Goal: Task Accomplishment & Management: Complete application form

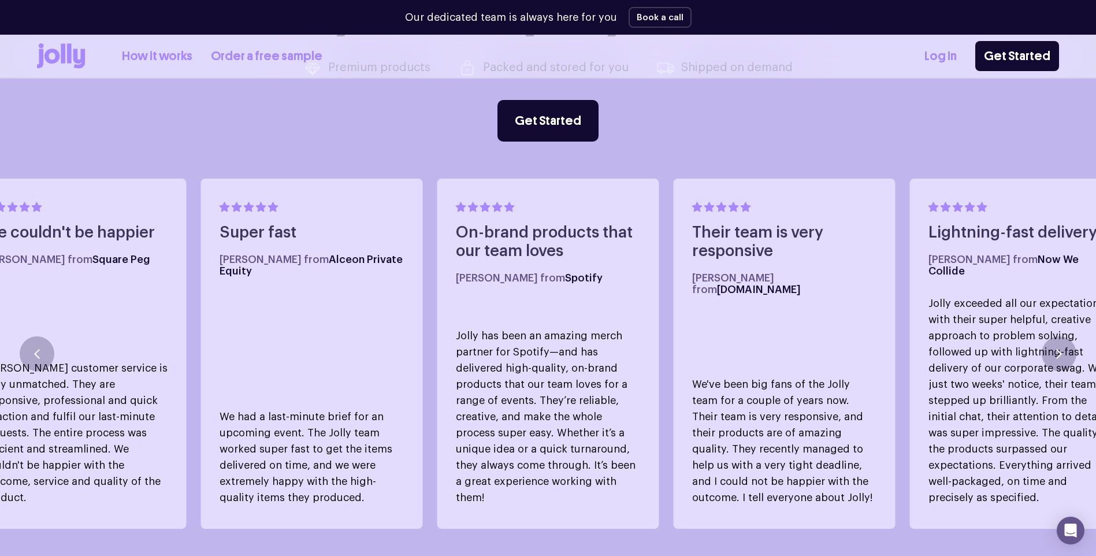
scroll to position [670, 0]
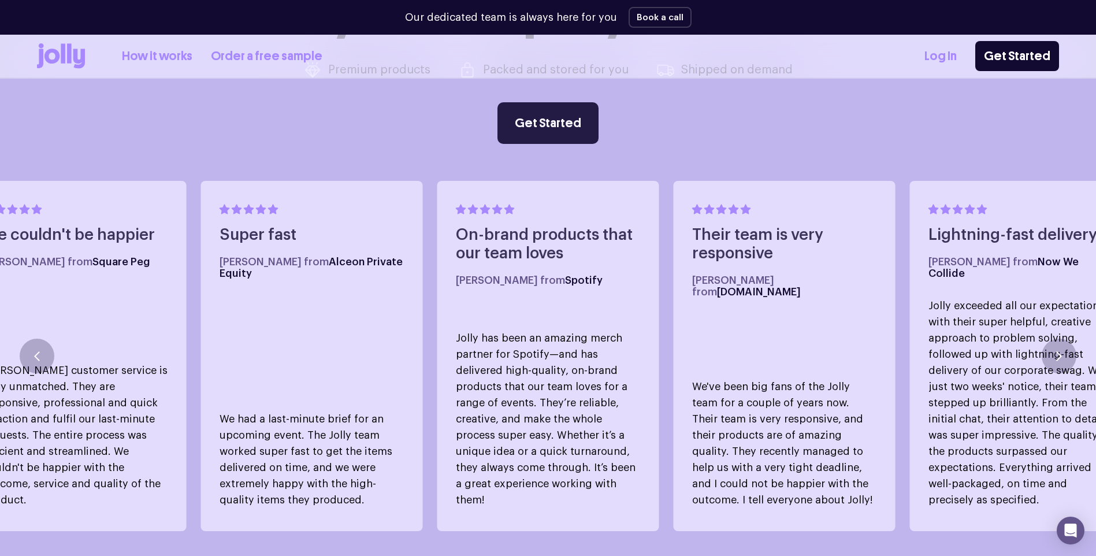
click at [534, 125] on link "Get Started" at bounding box center [548, 123] width 101 height 42
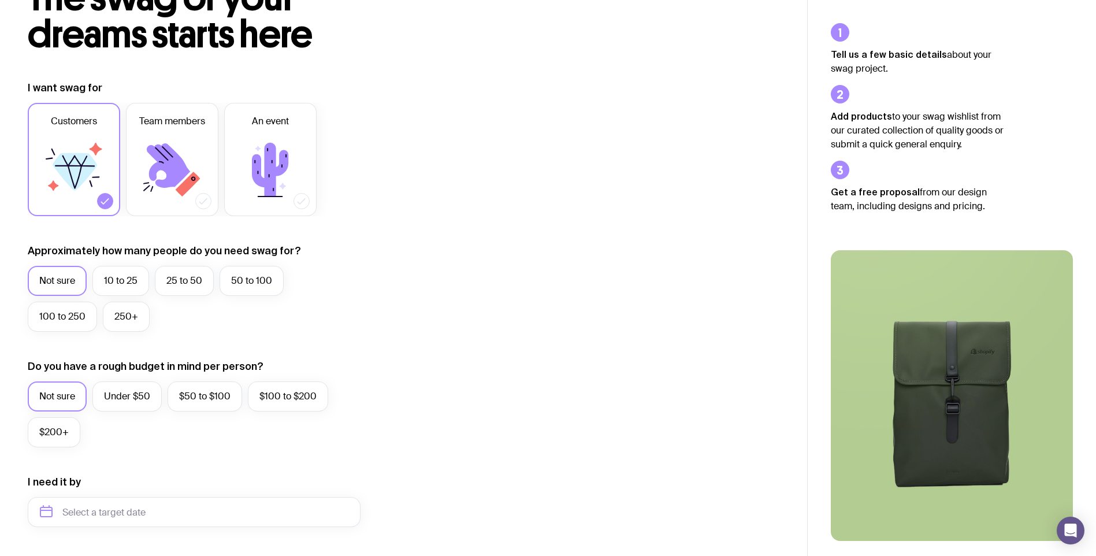
scroll to position [116, 0]
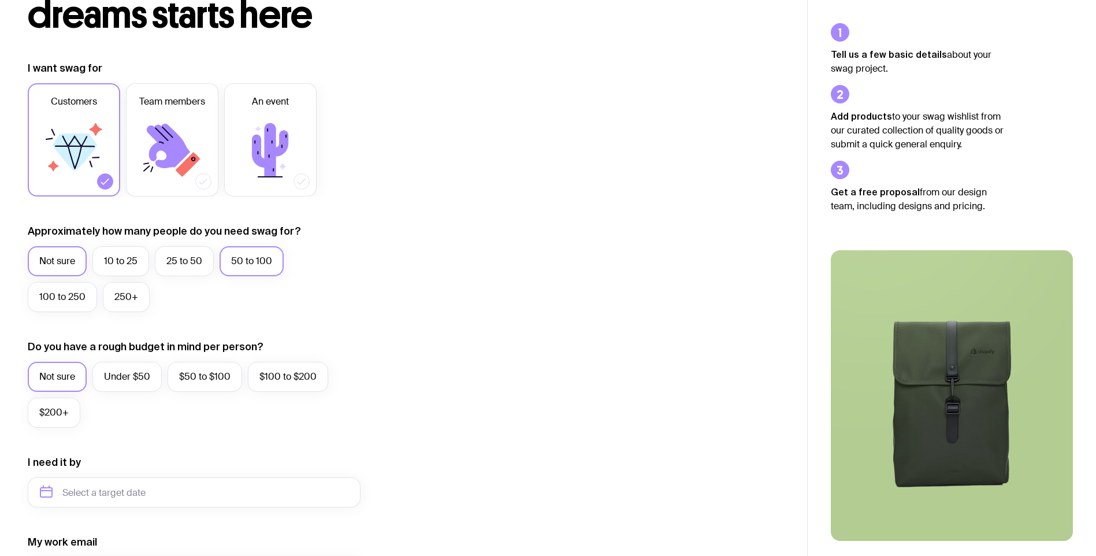
click at [265, 268] on label "50 to 100" at bounding box center [252, 261] width 64 height 30
click at [0, 0] on input "50 to 100" at bounding box center [0, 0] width 0 height 0
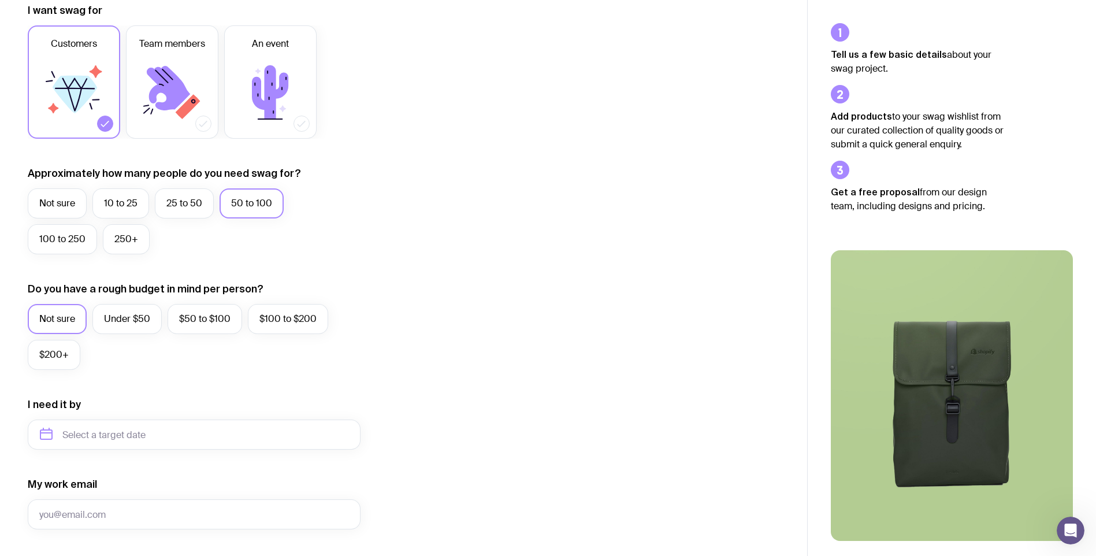
scroll to position [231, 0]
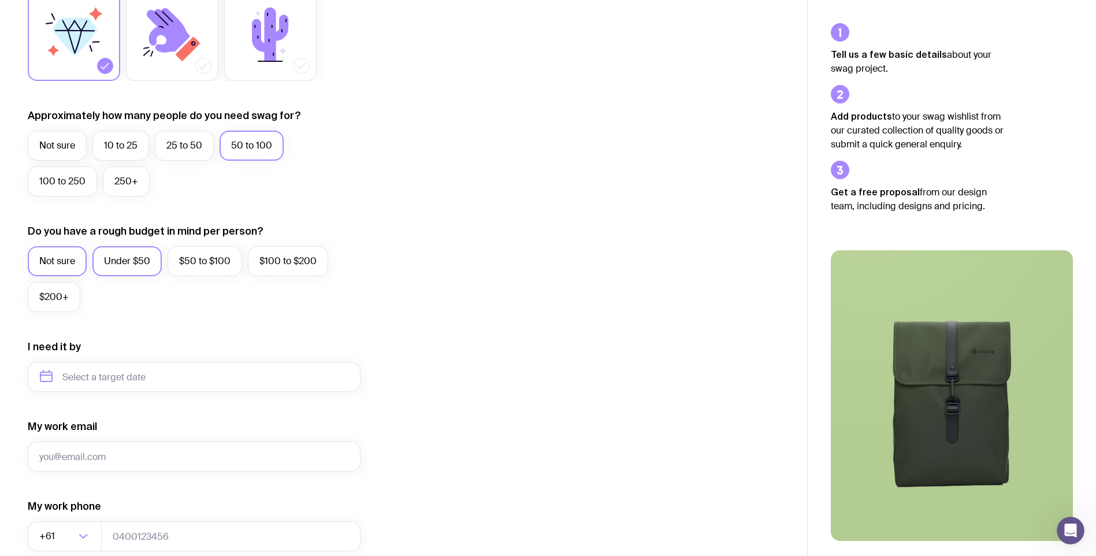
click at [154, 266] on label "Under $50" at bounding box center [126, 261] width 69 height 30
click at [0, 0] on input "Under $50" at bounding box center [0, 0] width 0 height 0
click at [192, 270] on label "$50 to $100" at bounding box center [205, 261] width 75 height 30
click at [0, 0] on input "$50 to $100" at bounding box center [0, 0] width 0 height 0
click at [120, 269] on label "Under $50" at bounding box center [126, 261] width 69 height 30
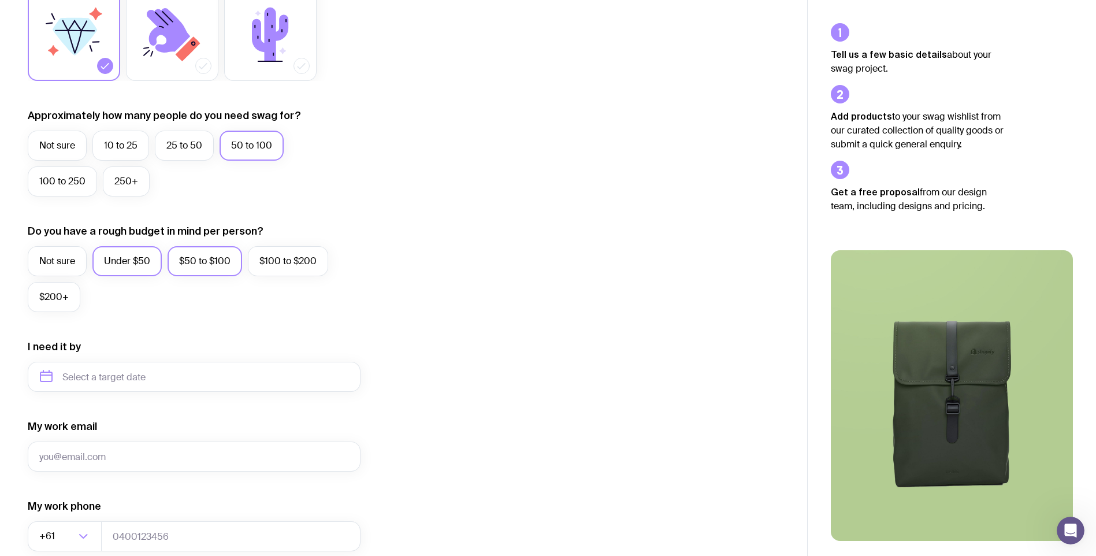
click at [0, 0] on input "Under $50" at bounding box center [0, 0] width 0 height 0
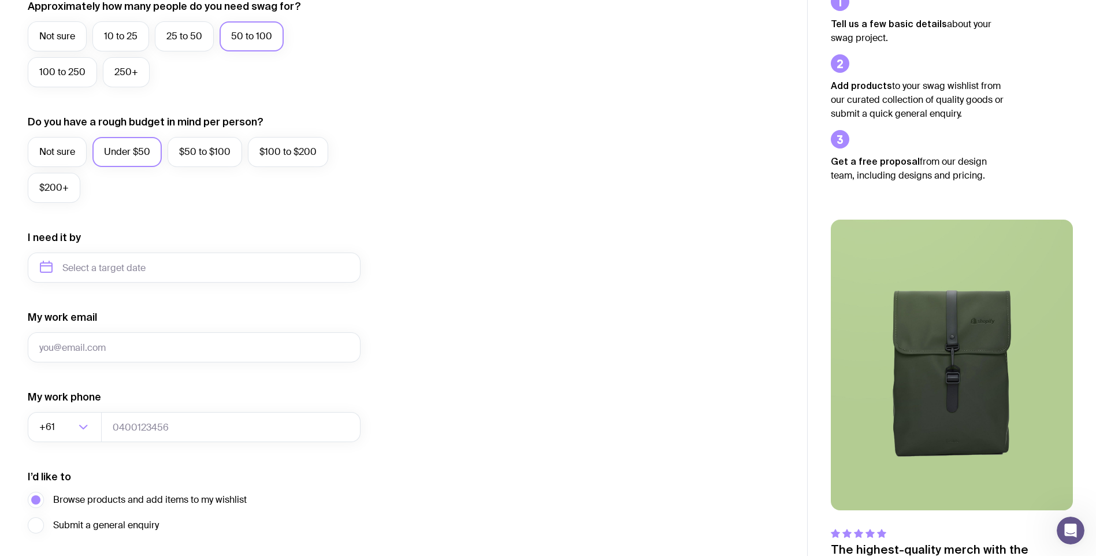
scroll to position [347, 0]
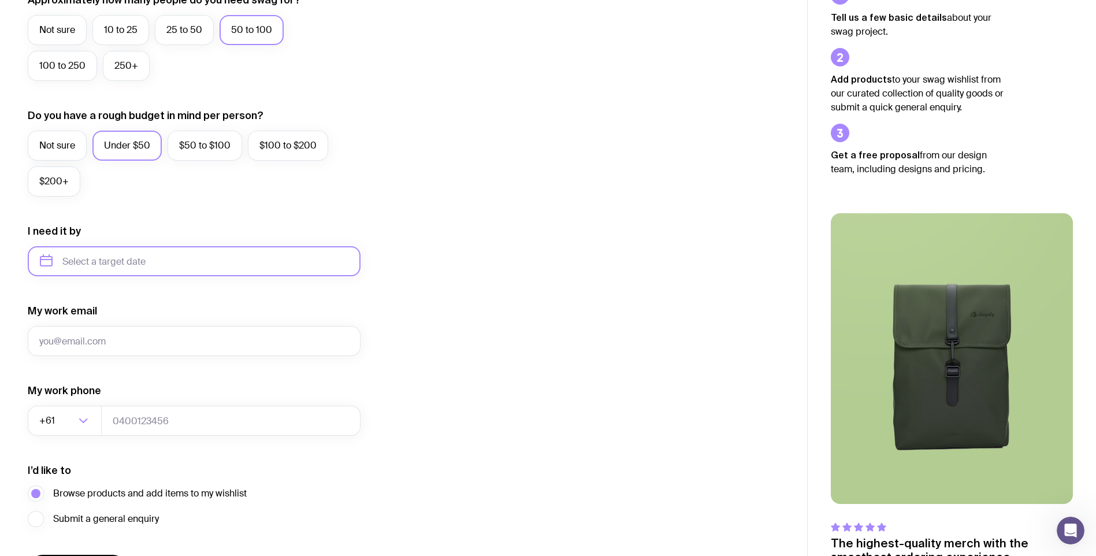
click at [138, 262] on input "text" at bounding box center [194, 261] width 333 height 30
click at [55, 412] on button "Oct" at bounding box center [55, 403] width 42 height 23
type input "[DATE]"
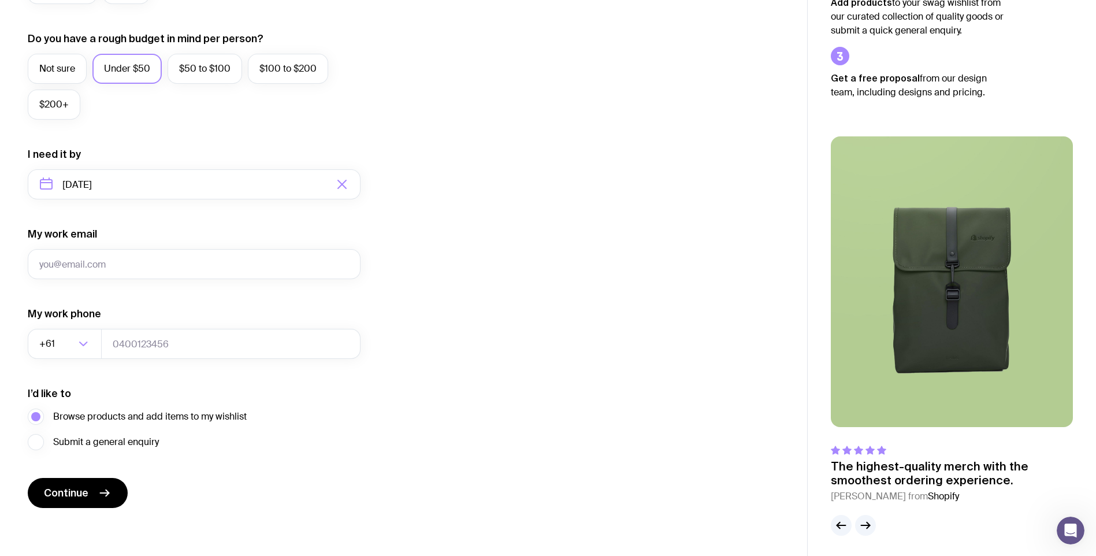
scroll to position [427, 0]
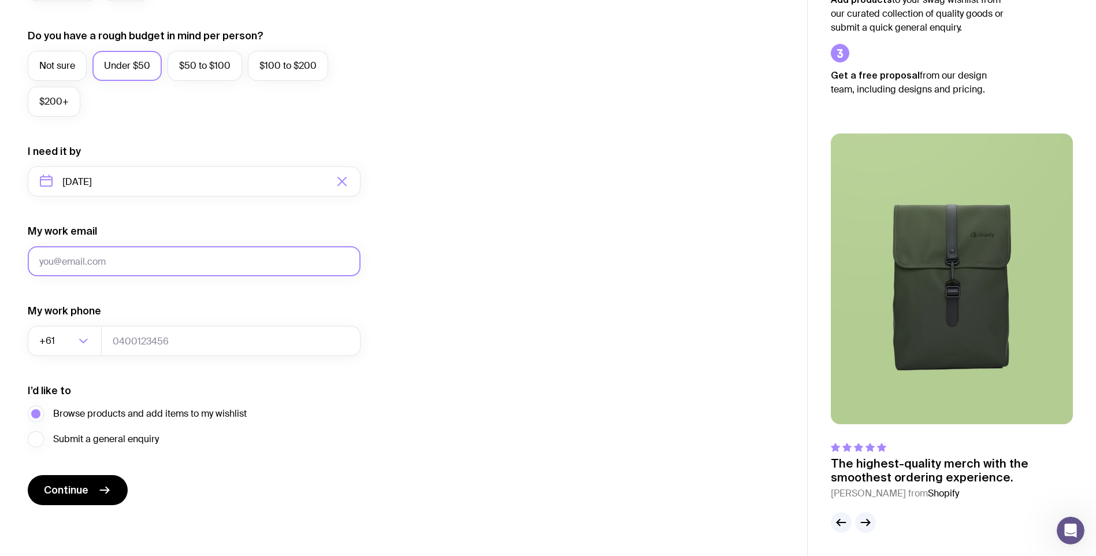
click at [149, 257] on input "My work email" at bounding box center [194, 261] width 333 height 30
type input "[EMAIL_ADDRESS][PERSON_NAME][DOMAIN_NAME]"
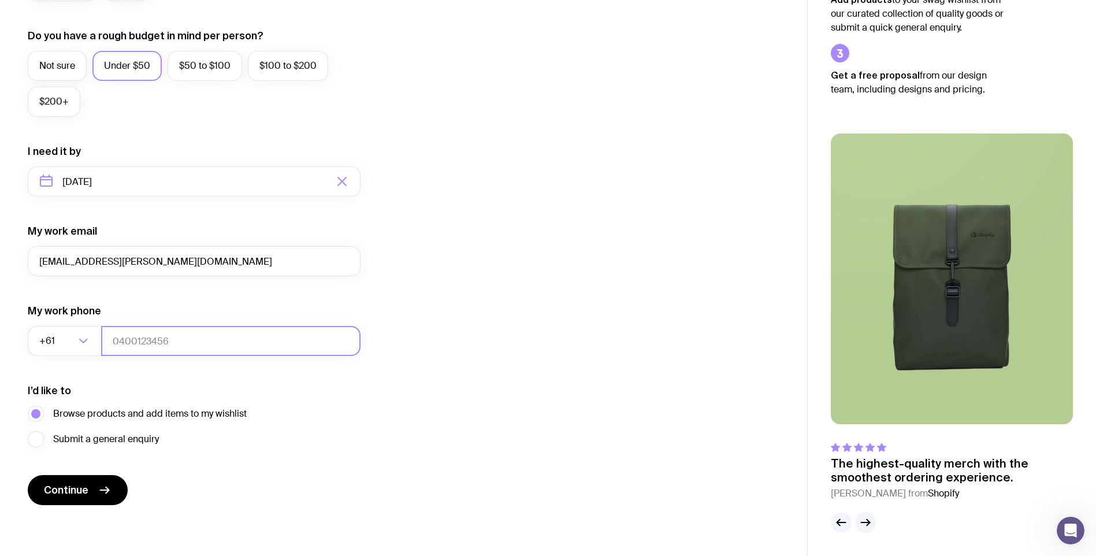
click at [169, 343] on input "tel" at bounding box center [230, 341] width 259 height 30
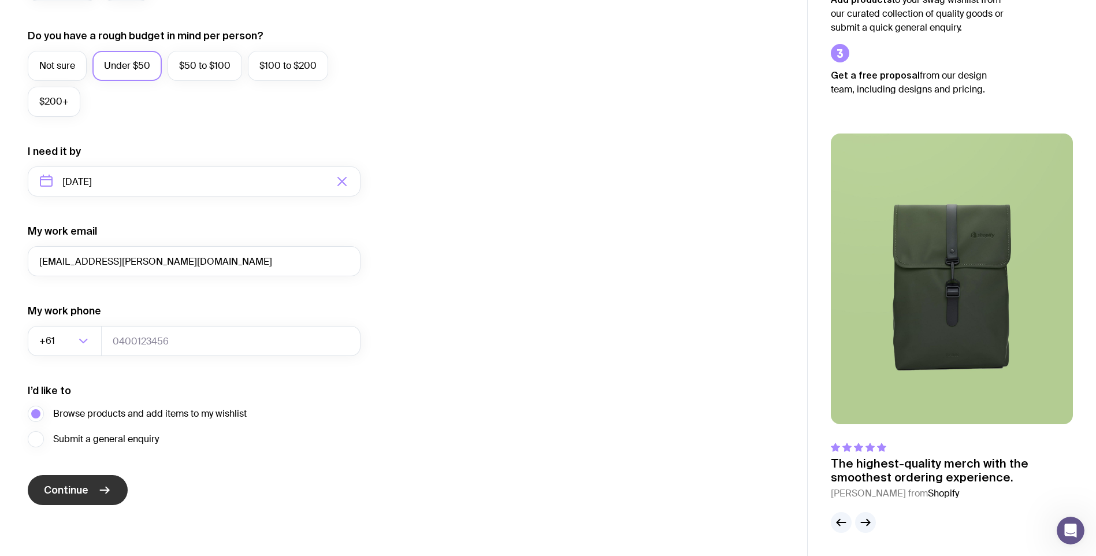
click at [68, 491] on span "Continue" at bounding box center [66, 490] width 45 height 14
type input "388468808"
click at [88, 481] on button "Continue" at bounding box center [78, 490] width 100 height 30
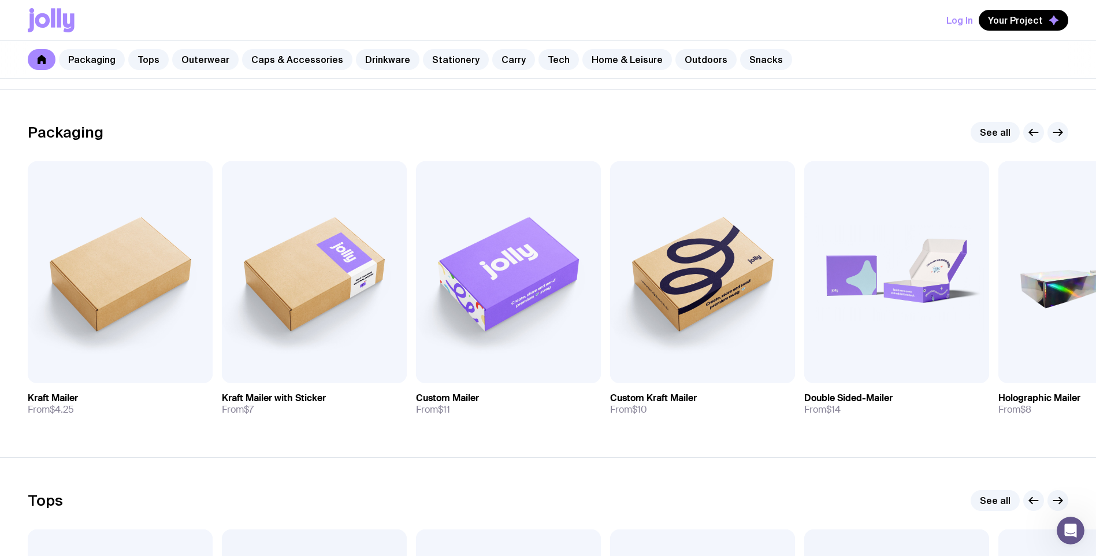
scroll to position [173, 0]
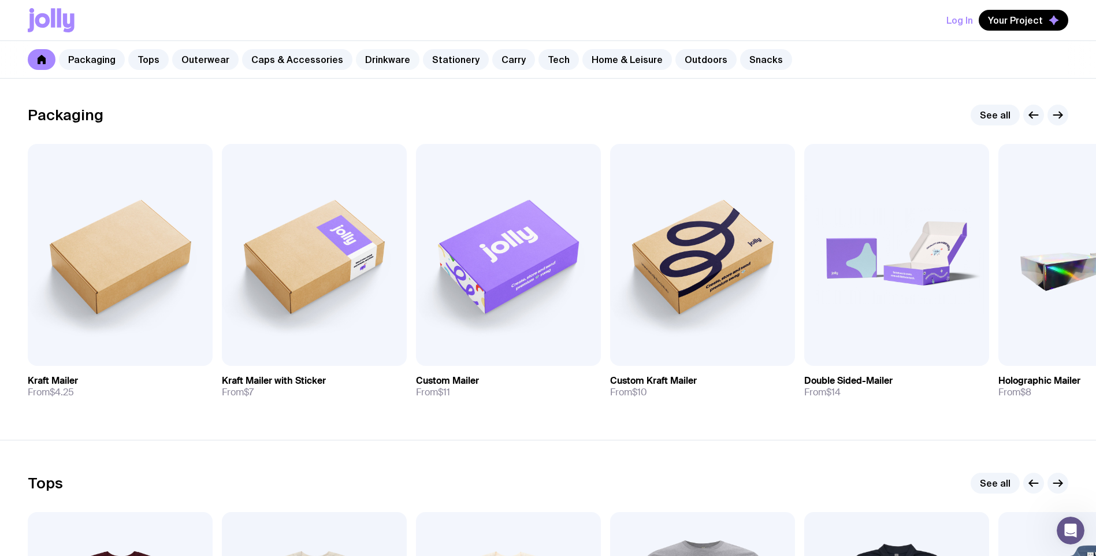
click at [372, 58] on link "Drinkware" at bounding box center [388, 59] width 64 height 21
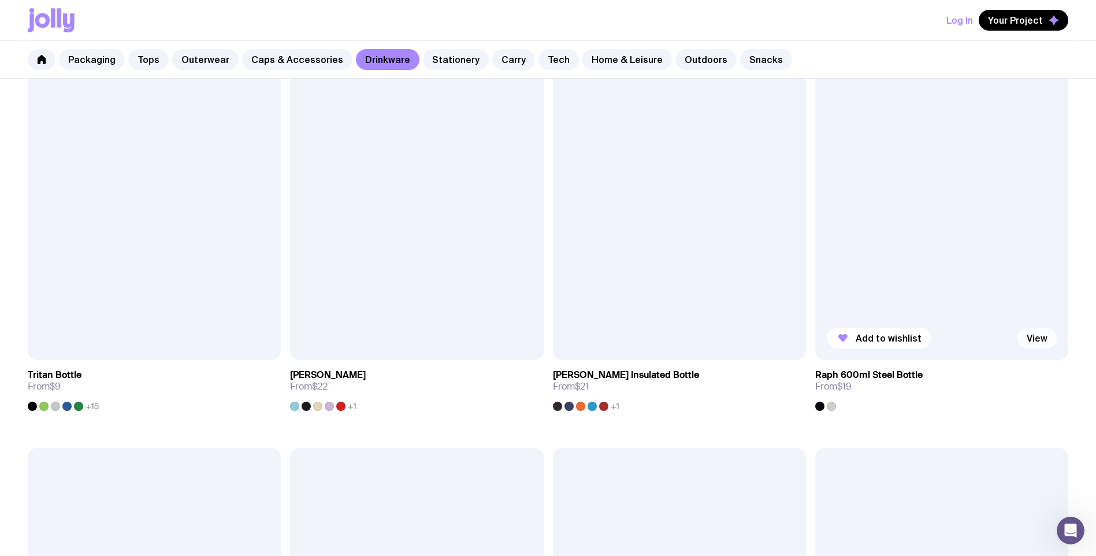
scroll to position [1387, 0]
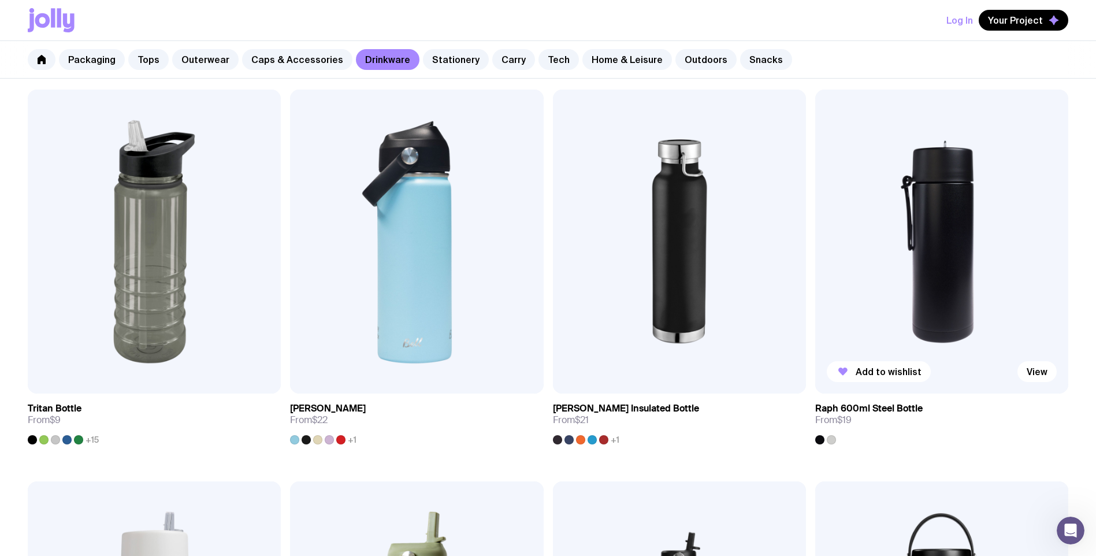
click at [953, 291] on img at bounding box center [941, 242] width 253 height 304
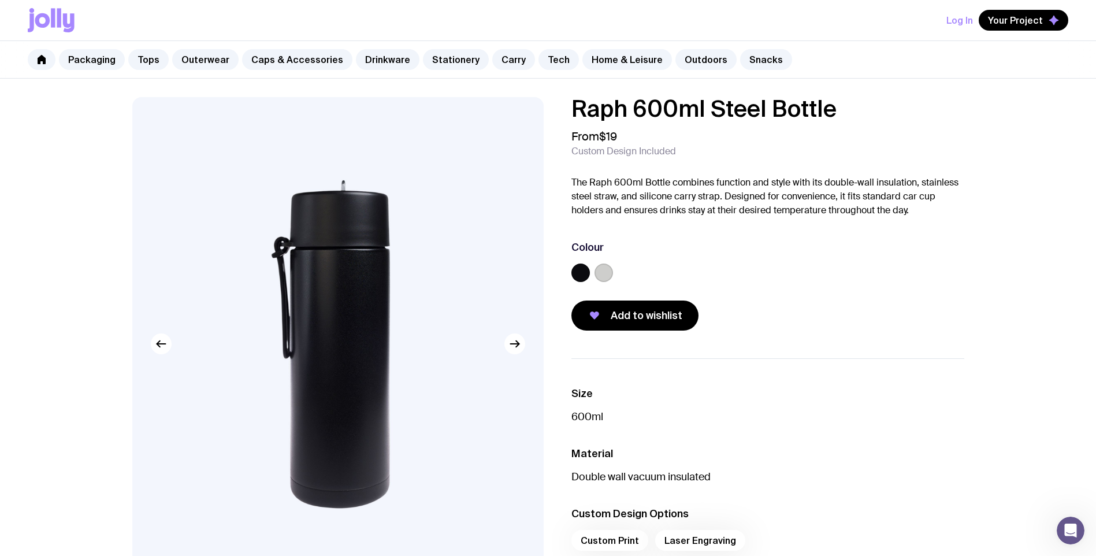
click at [521, 354] on img at bounding box center [337, 344] width 411 height 494
click at [516, 347] on icon "button" at bounding box center [515, 344] width 14 height 14
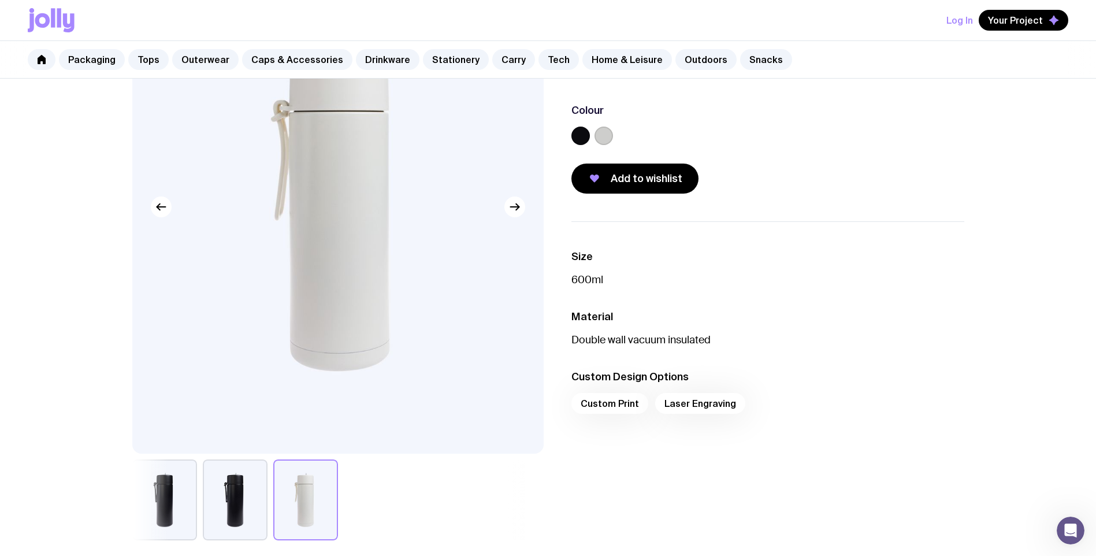
scroll to position [173, 0]
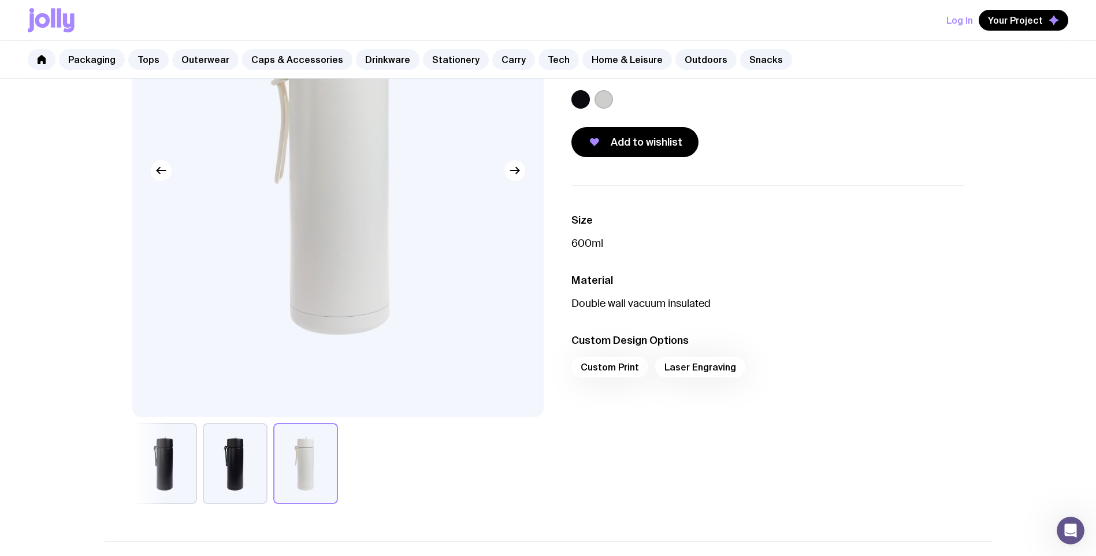
click at [710, 366] on div "Custom Print Laser Engraving" at bounding box center [768, 371] width 393 height 28
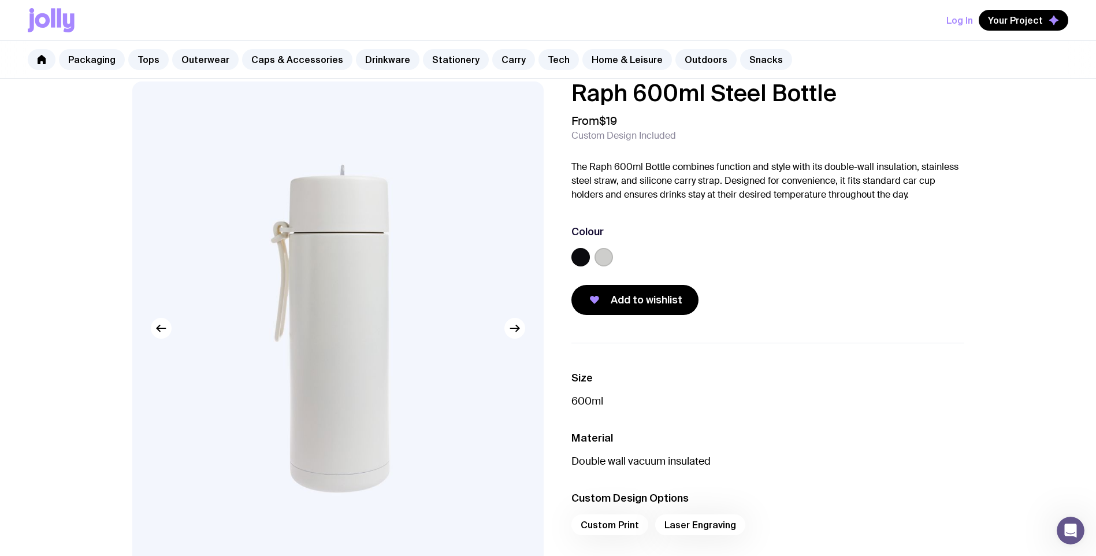
scroll to position [0, 0]
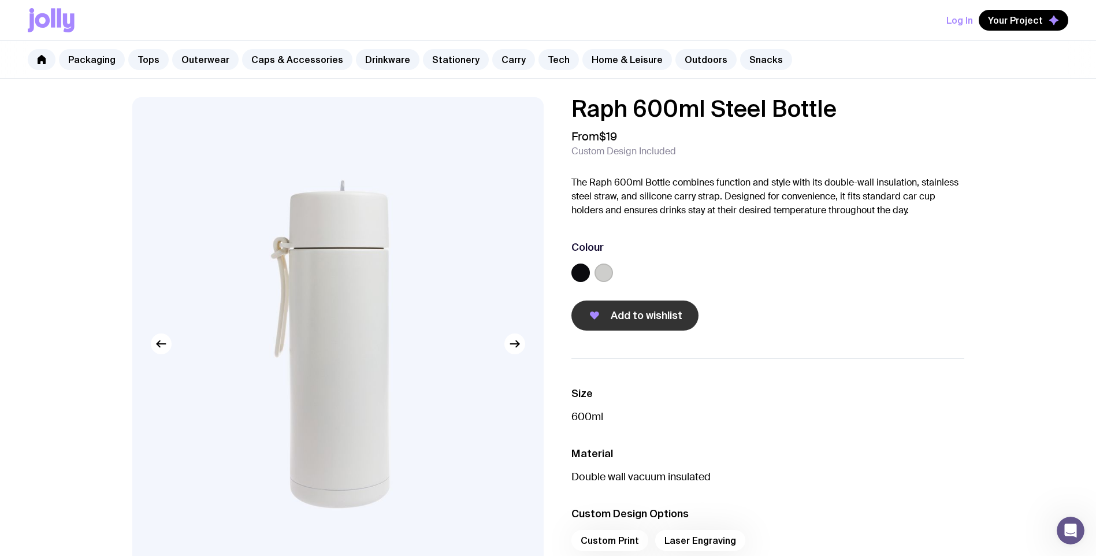
click at [661, 315] on span "Add to wishlist" at bounding box center [647, 316] width 72 height 14
click at [595, 265] on div at bounding box center [604, 273] width 18 height 18
click at [603, 268] on label at bounding box center [604, 273] width 18 height 18
click at [0, 0] on input "radio" at bounding box center [0, 0] width 0 height 0
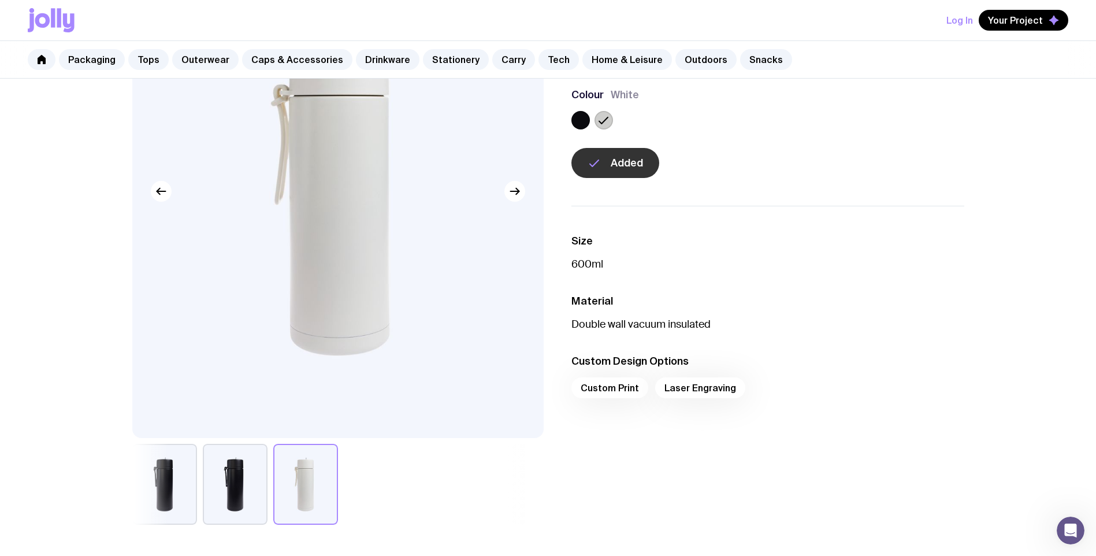
scroll to position [173, 0]
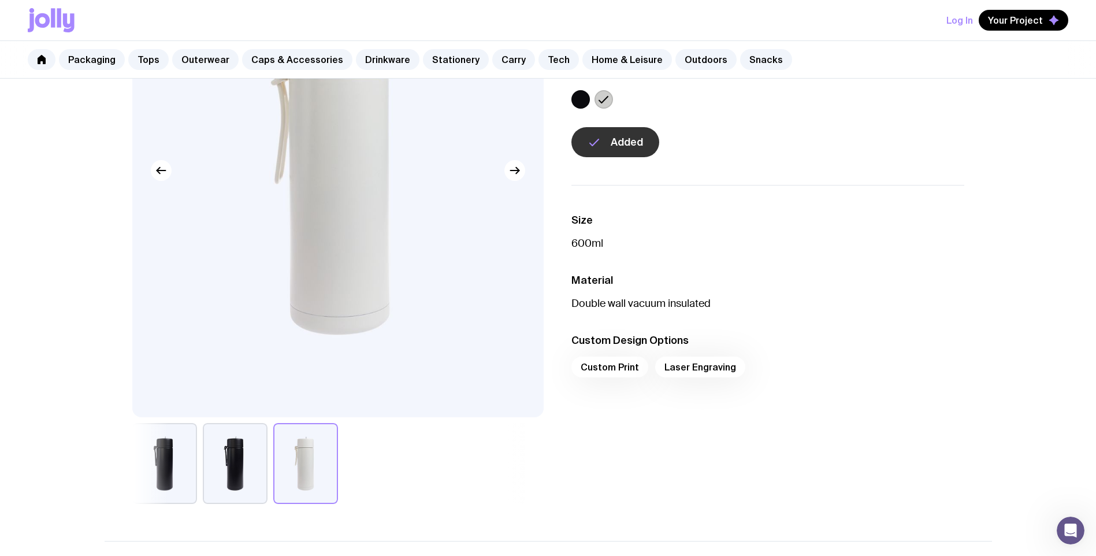
click at [683, 370] on div "Custom Print Laser Engraving" at bounding box center [768, 371] width 393 height 28
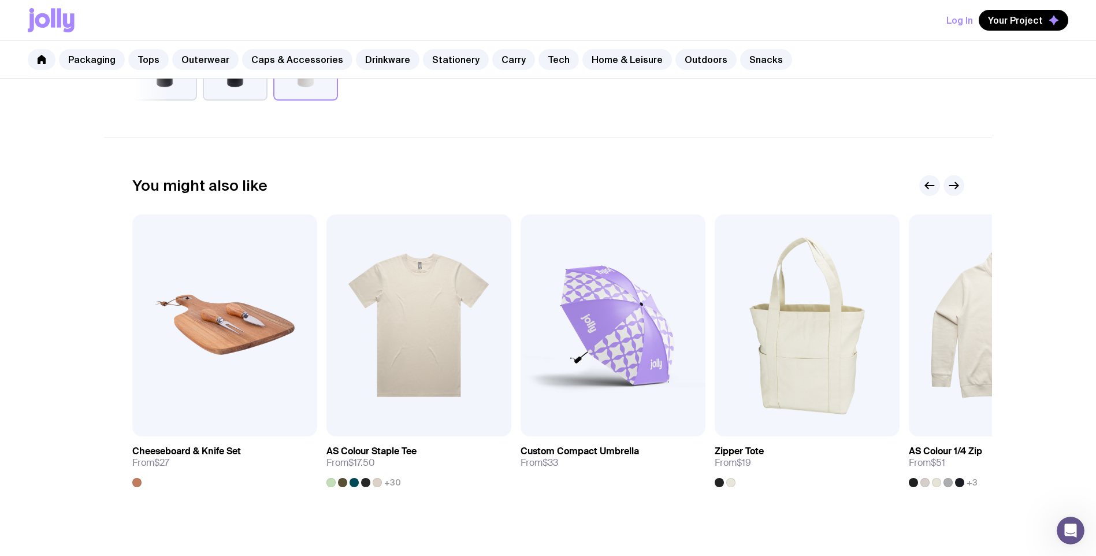
scroll to position [578, 0]
click at [959, 188] on icon "button" at bounding box center [954, 184] width 14 height 14
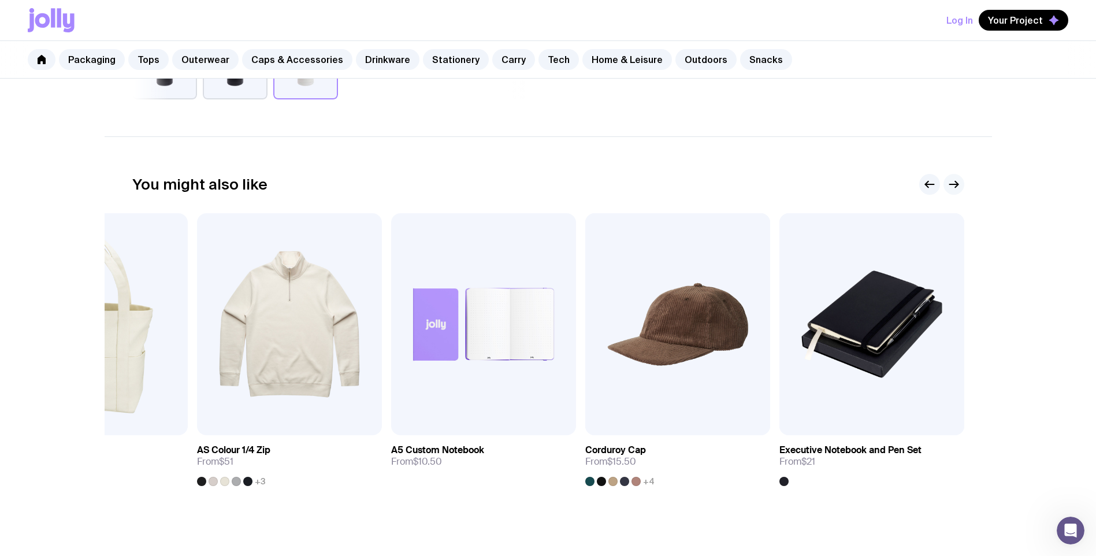
click at [959, 188] on icon "button" at bounding box center [954, 184] width 14 height 14
click at [957, 188] on icon "button" at bounding box center [954, 184] width 14 height 14
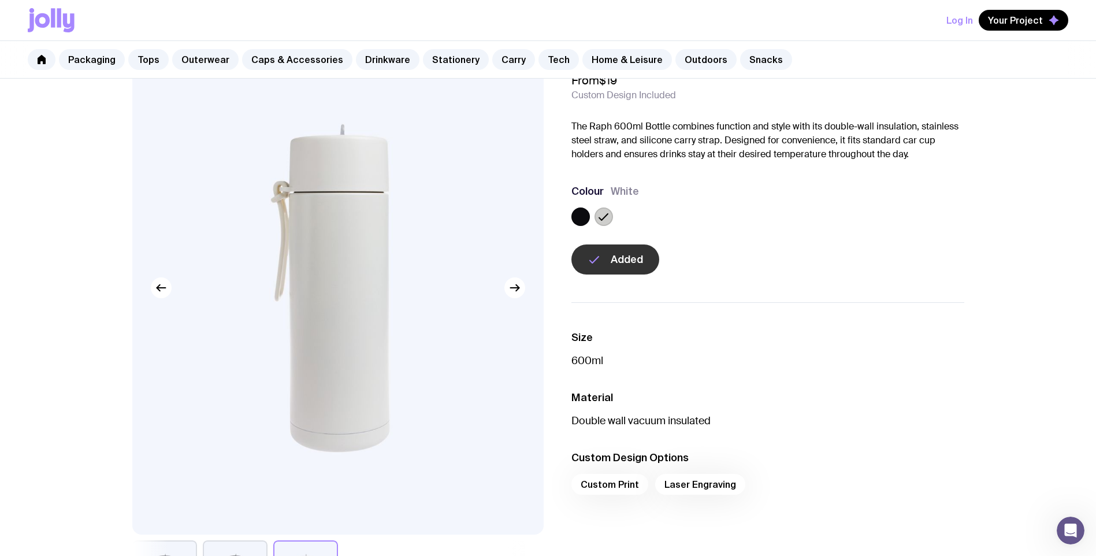
scroll to position [0, 0]
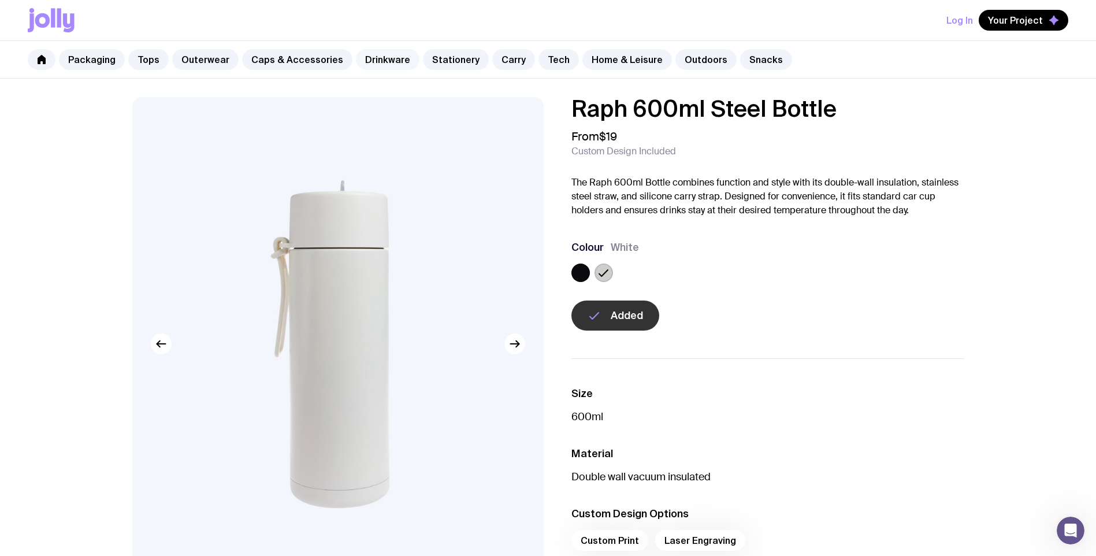
click at [377, 61] on link "Drinkware" at bounding box center [388, 59] width 64 height 21
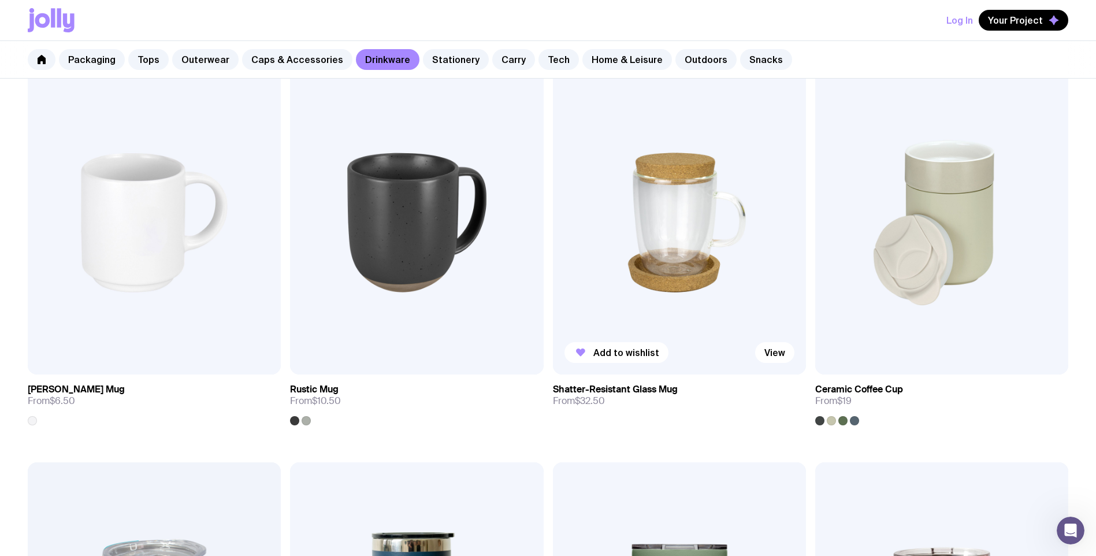
scroll to position [231, 0]
click at [918, 236] on img at bounding box center [941, 222] width 253 height 304
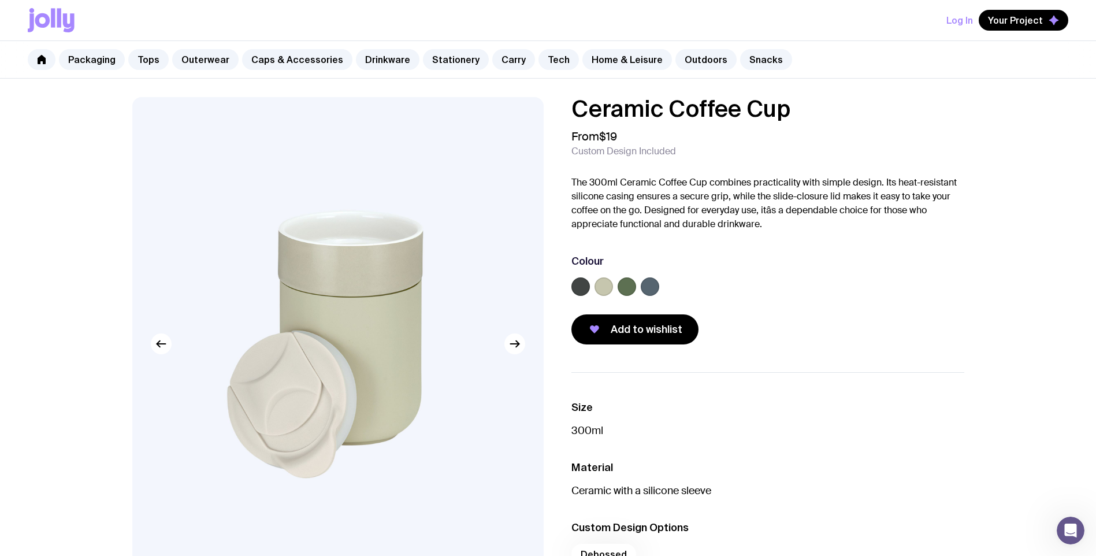
scroll to position [58, 0]
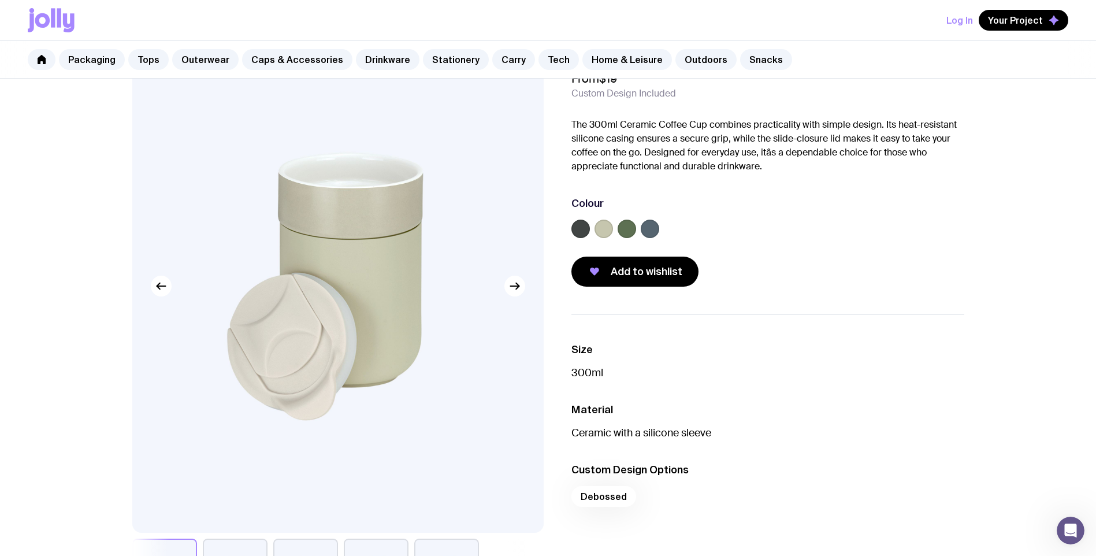
click at [652, 229] on label at bounding box center [650, 229] width 18 height 18
click at [0, 0] on input "radio" at bounding box center [0, 0] width 0 height 0
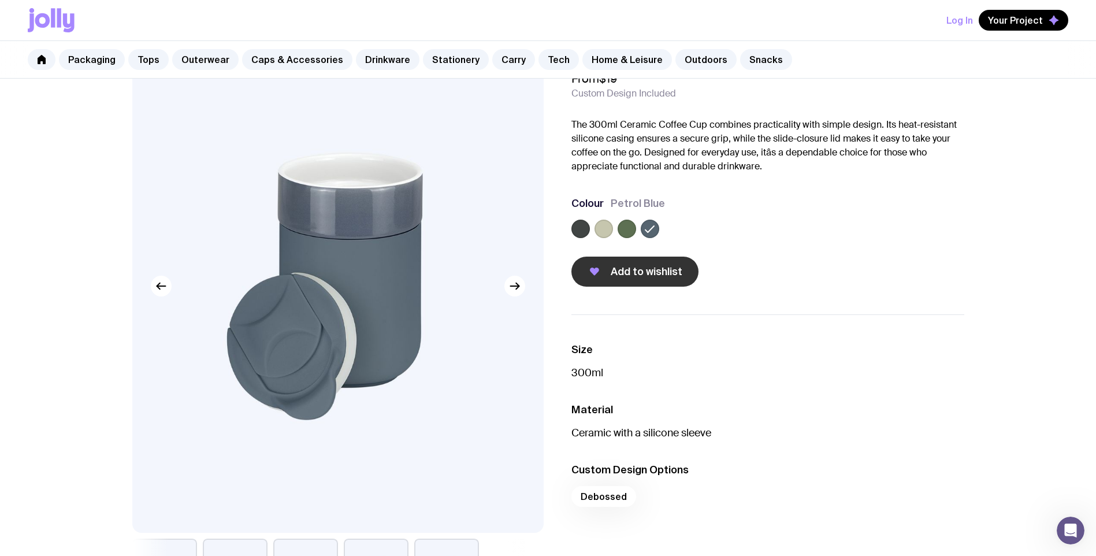
click at [661, 270] on span "Add to wishlist" at bounding box center [647, 272] width 72 height 14
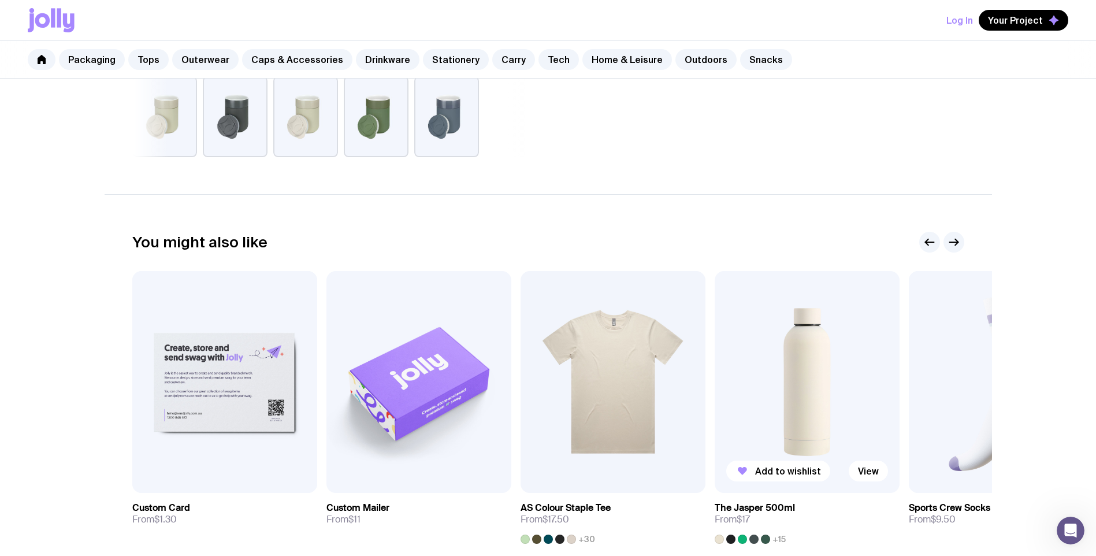
scroll to position [578, 0]
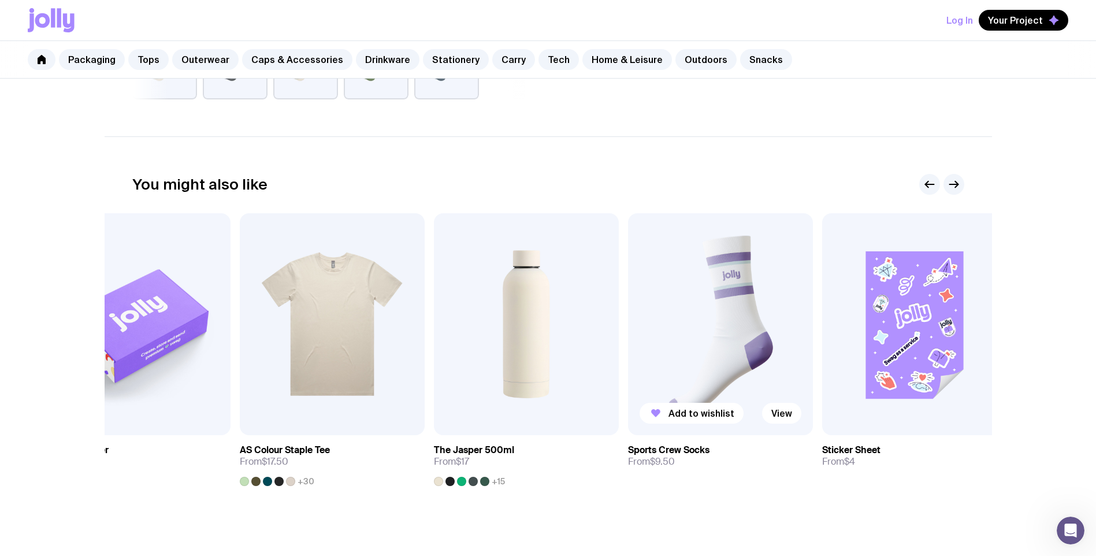
drag, startPoint x: 840, startPoint y: 339, endPoint x: 652, endPoint y: 343, distance: 188.5
click at [652, 343] on img at bounding box center [720, 324] width 185 height 222
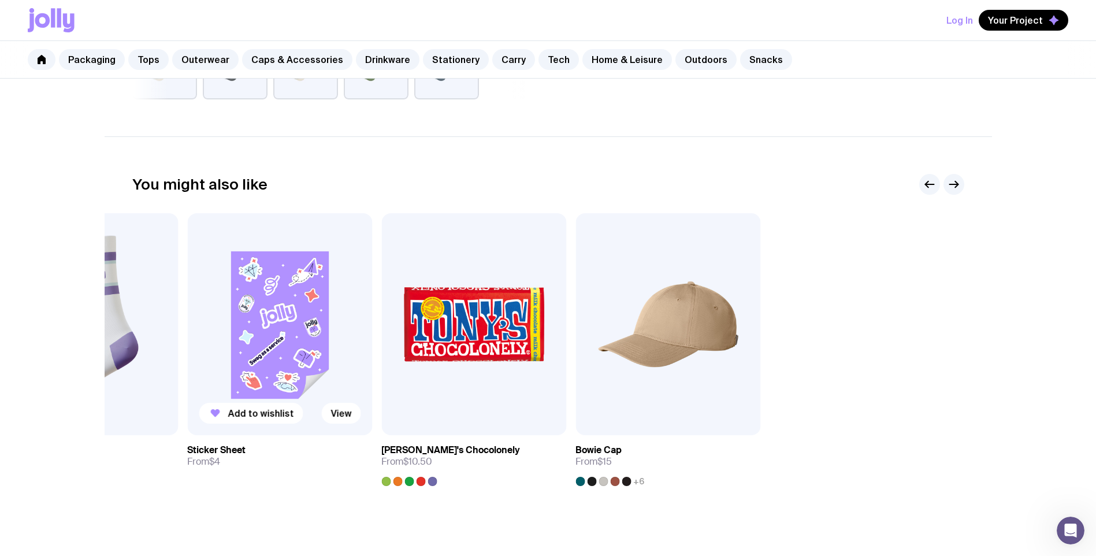
drag, startPoint x: 844, startPoint y: 338, endPoint x: 275, endPoint y: 354, distance: 569.5
click at [275, 354] on div "Add to wishlist View Custom Card From $1.30 Add to wishlist View Custom Mailer …" at bounding box center [548, 349] width 832 height 273
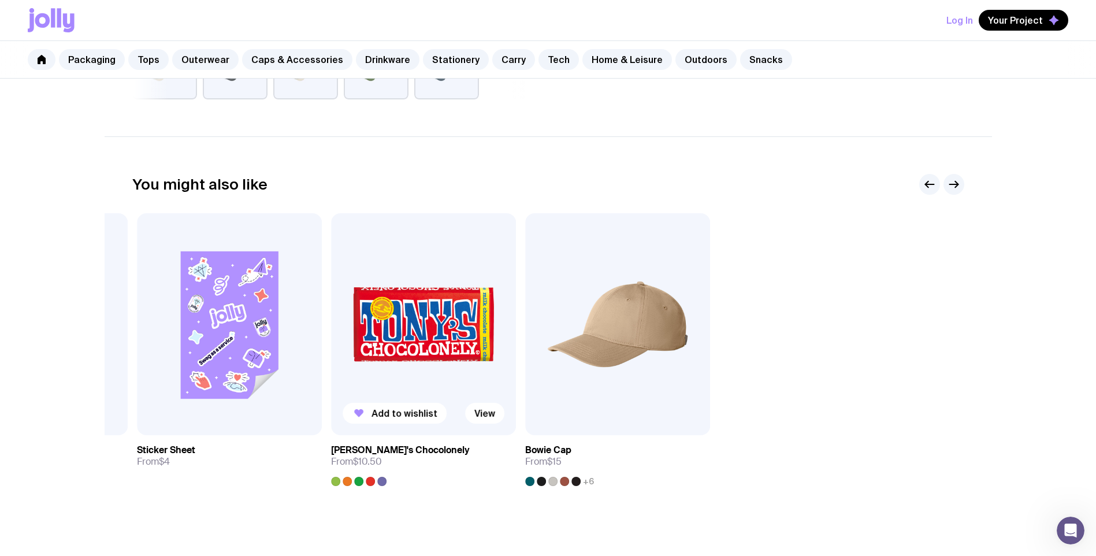
drag, startPoint x: 825, startPoint y: 336, endPoint x: 347, endPoint y: 339, distance: 478.5
click at [347, 339] on div "Add to wishlist View Custom Card From $1.30 Add to wishlist View Custom Mailer …" at bounding box center [548, 349] width 832 height 273
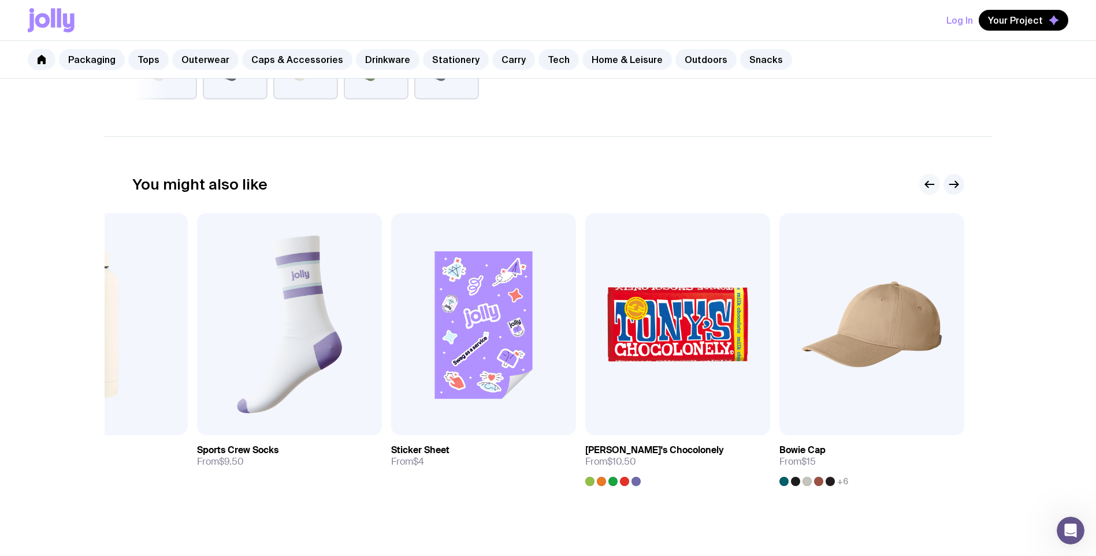
click at [925, 186] on icon "button" at bounding box center [930, 184] width 14 height 14
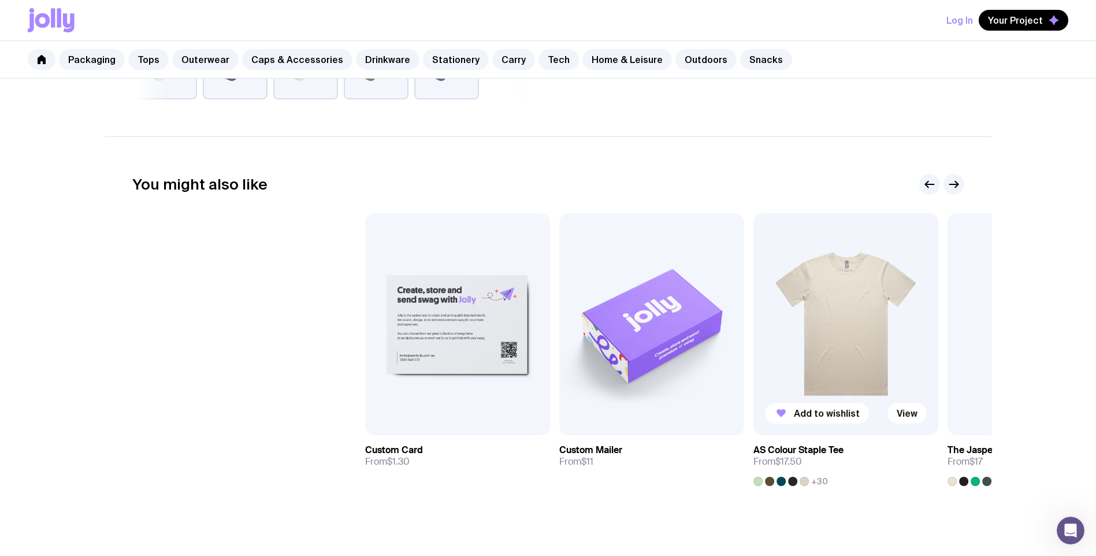
drag, startPoint x: 421, startPoint y: 364, endPoint x: 873, endPoint y: 353, distance: 452.1
click at [873, 353] on div "Add to wishlist View Custom Card From $1.30 Add to wishlist View Custom Mailer …" at bounding box center [548, 349] width 832 height 273
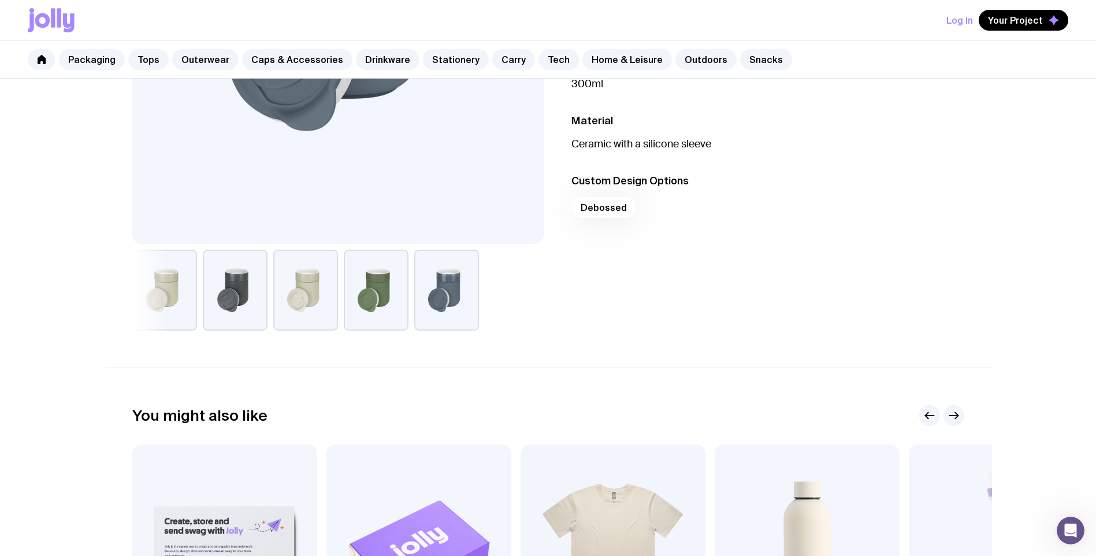
scroll to position [289, 0]
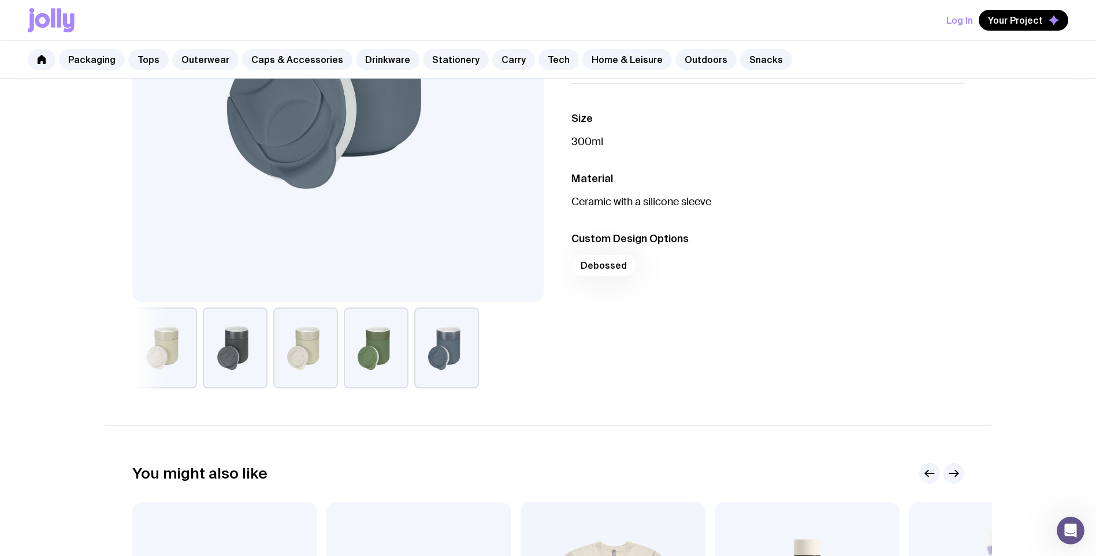
click at [387, 70] on div "Packaging Tops Outerwear Caps & Accessories Drinkware Stationery Carry Tech Hom…" at bounding box center [548, 60] width 1096 height 38
click at [387, 62] on link "Drinkware" at bounding box center [388, 59] width 64 height 21
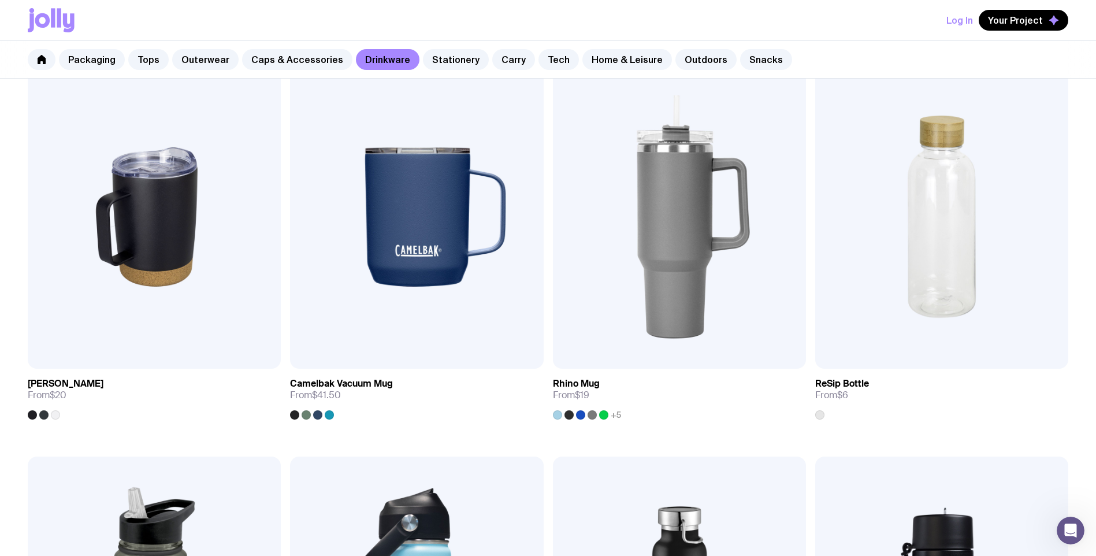
scroll to position [1040, 0]
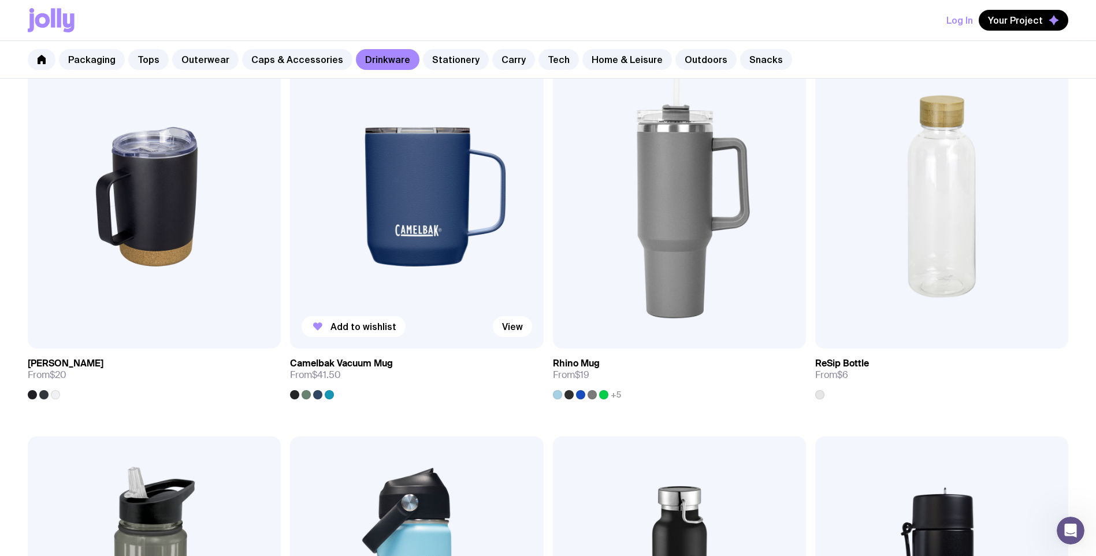
click at [427, 244] on img at bounding box center [416, 197] width 253 height 304
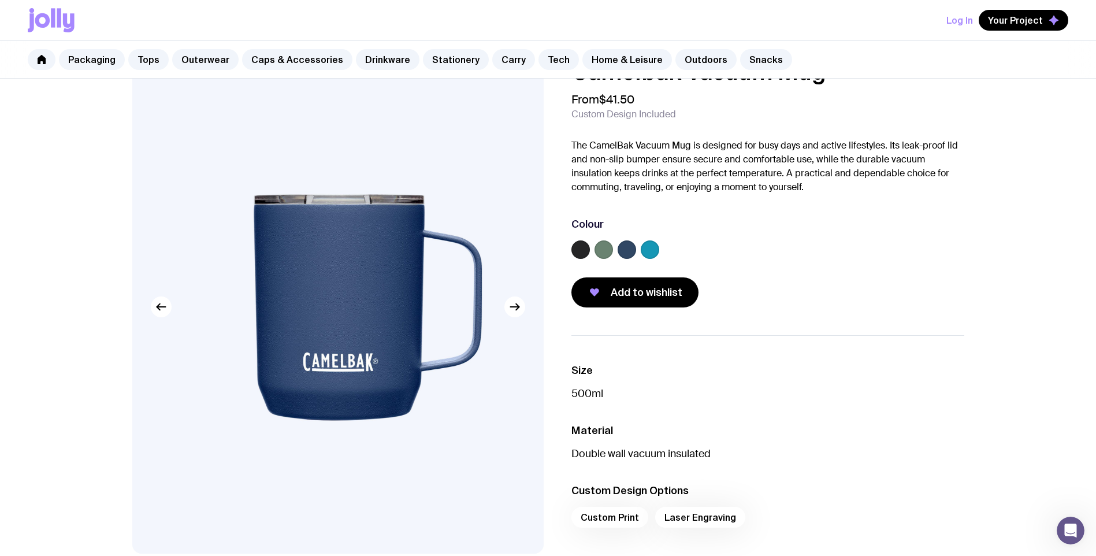
scroll to position [58, 0]
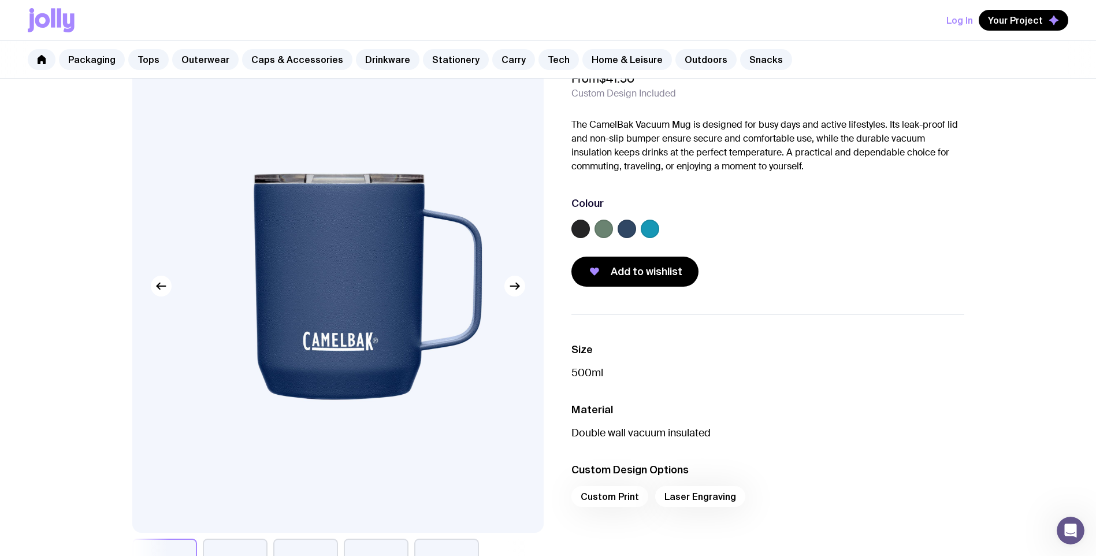
click at [625, 228] on label at bounding box center [627, 229] width 18 height 18
click at [0, 0] on input "radio" at bounding box center [0, 0] width 0 height 0
click at [650, 276] on span "Add to wishlist" at bounding box center [647, 272] width 72 height 14
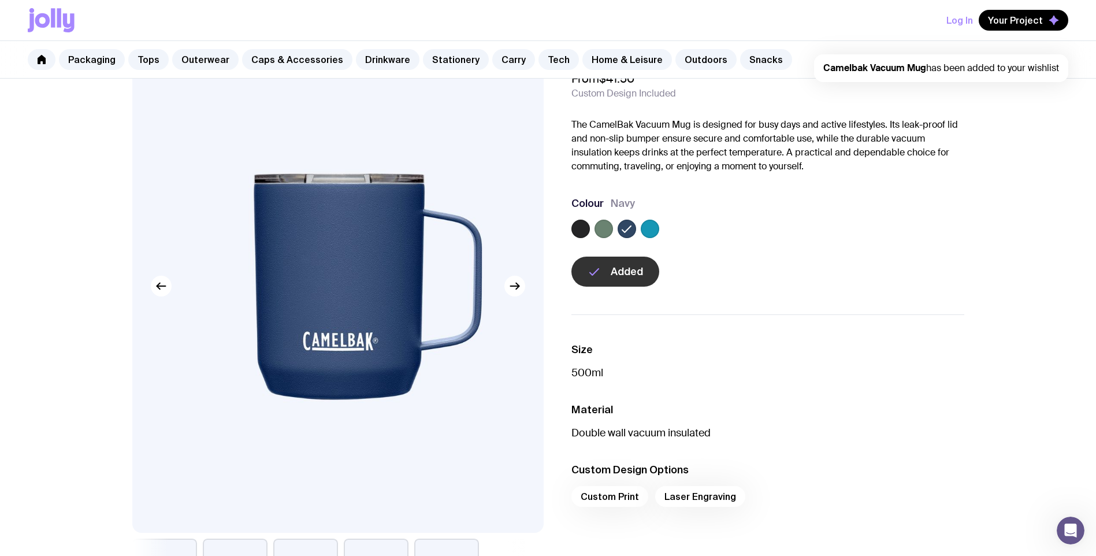
click at [702, 503] on div "Custom Print Laser Engraving" at bounding box center [768, 500] width 393 height 28
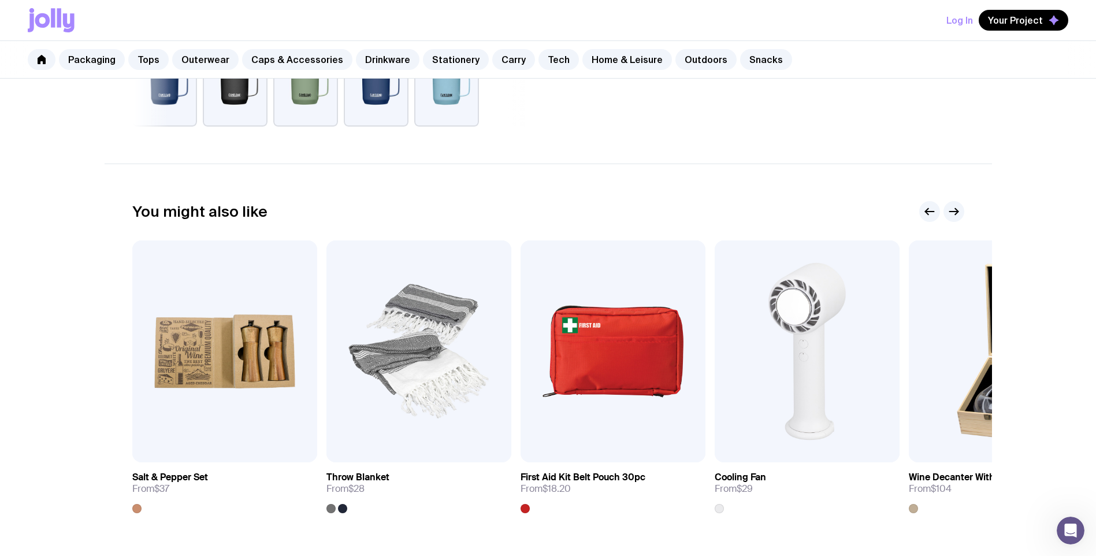
scroll to position [578, 0]
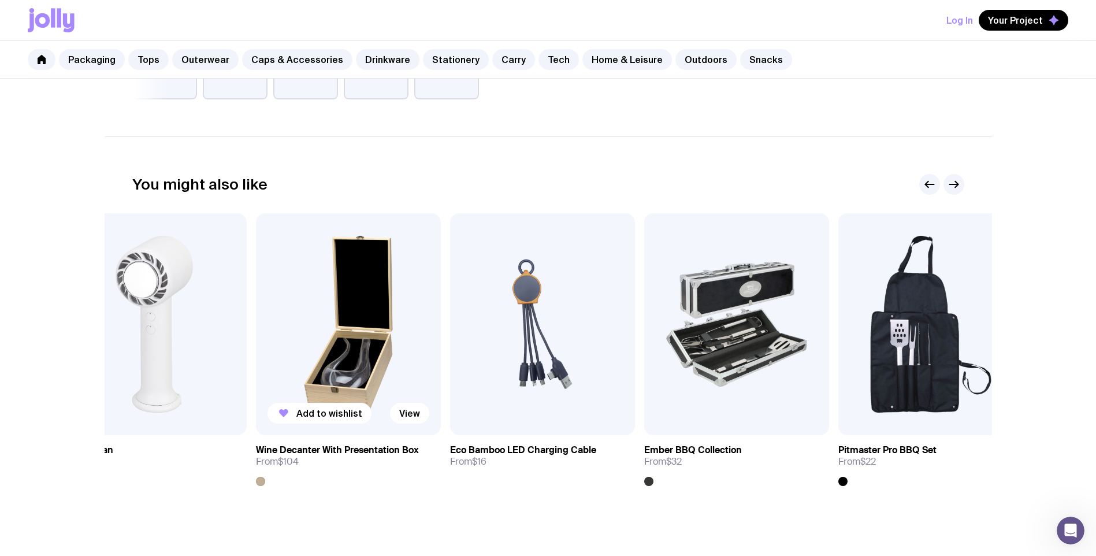
drag, startPoint x: 676, startPoint y: 331, endPoint x: 233, endPoint y: 334, distance: 442.1
click at [256, 334] on img at bounding box center [348, 324] width 185 height 222
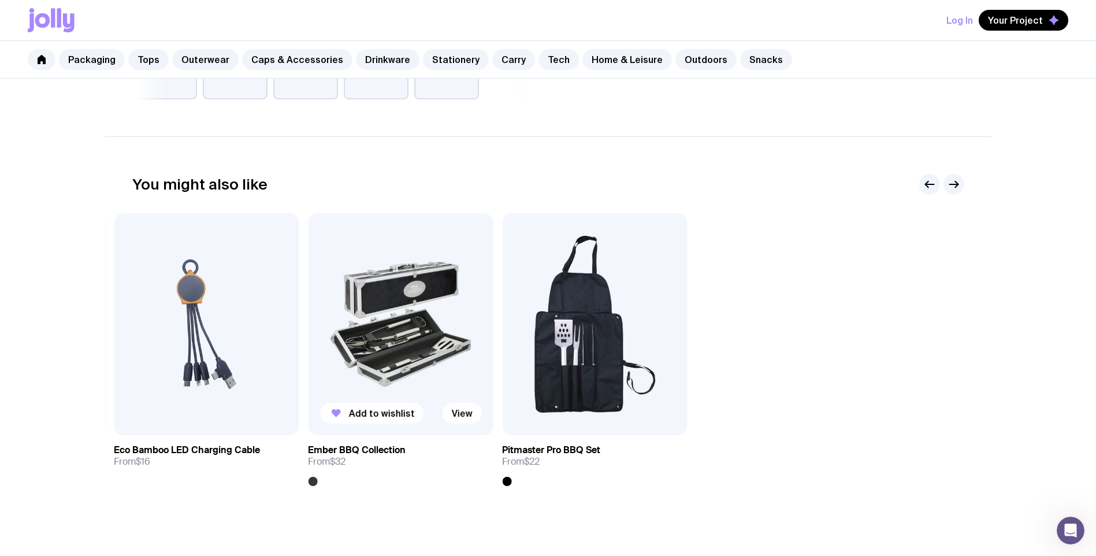
drag, startPoint x: 862, startPoint y: 322, endPoint x: 313, endPoint y: 329, distance: 548.5
click at [313, 329] on div "Add to wishlist View Salt & Pepper Set From $37 Add to wishlist View Throw Blan…" at bounding box center [548, 349] width 832 height 273
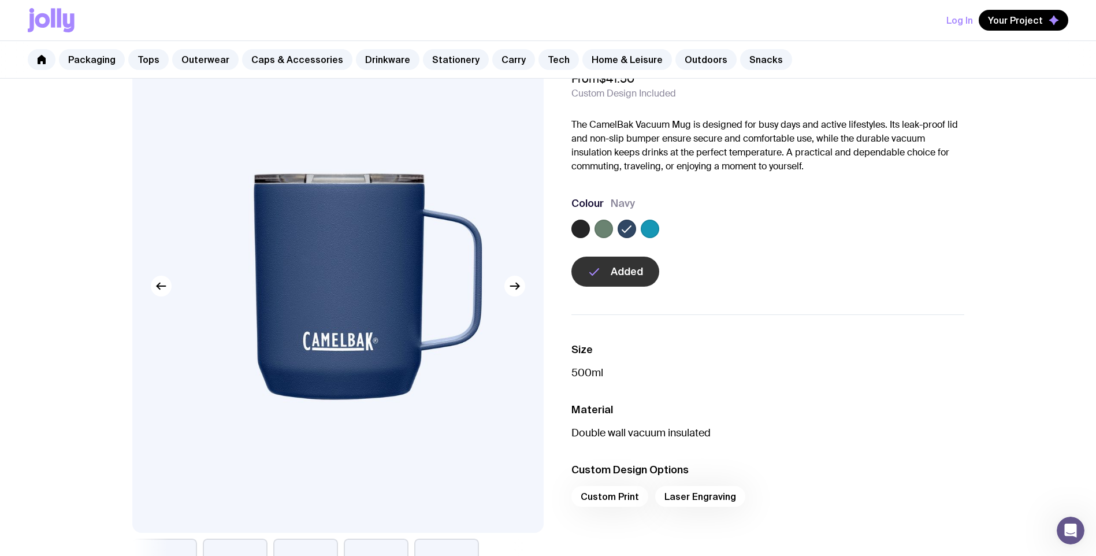
scroll to position [0, 0]
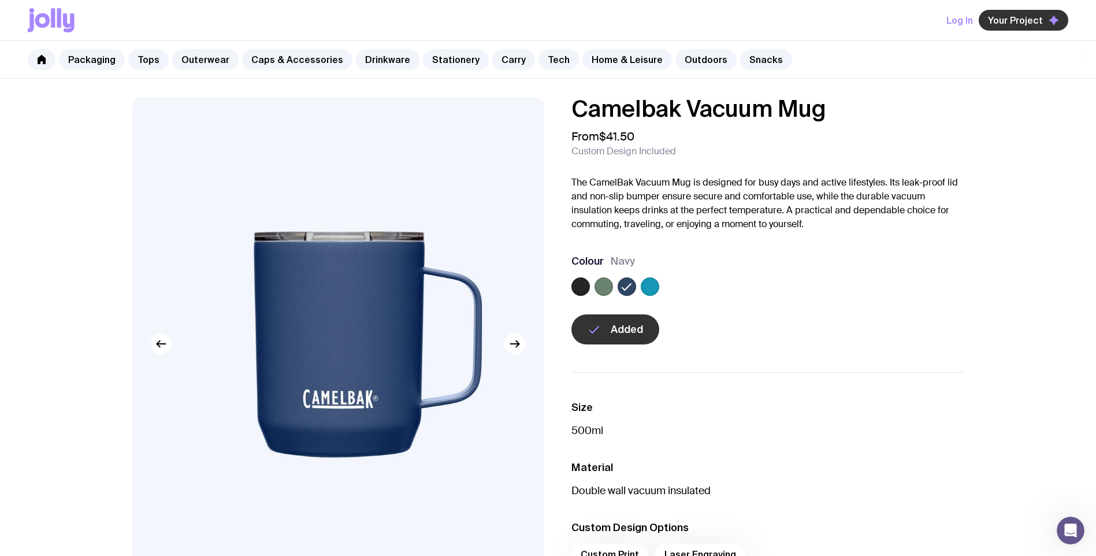
click at [1013, 22] on span "Your Project" at bounding box center [1015, 20] width 55 height 12
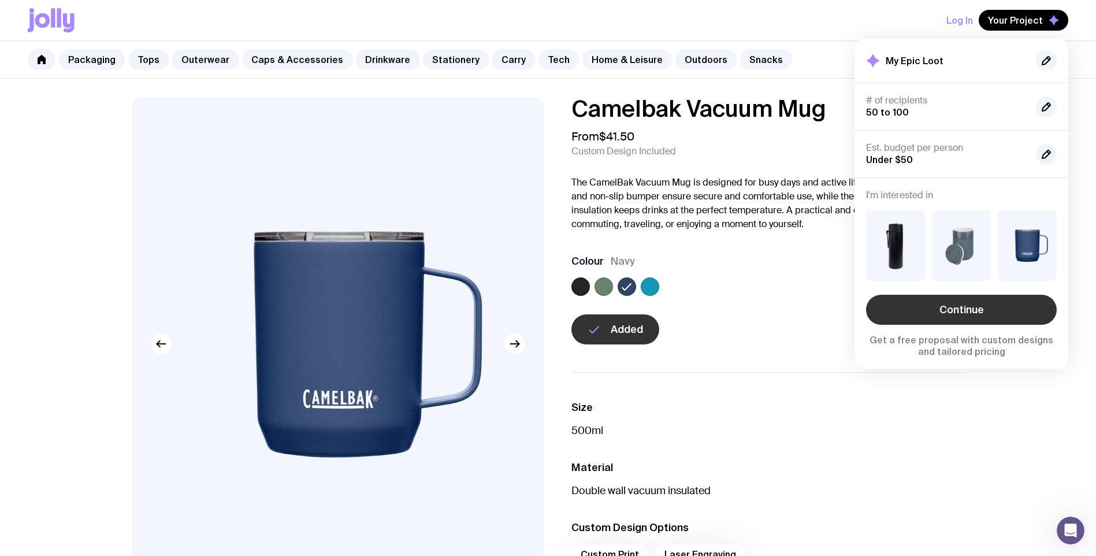
click at [986, 312] on link "Continue" at bounding box center [961, 310] width 191 height 30
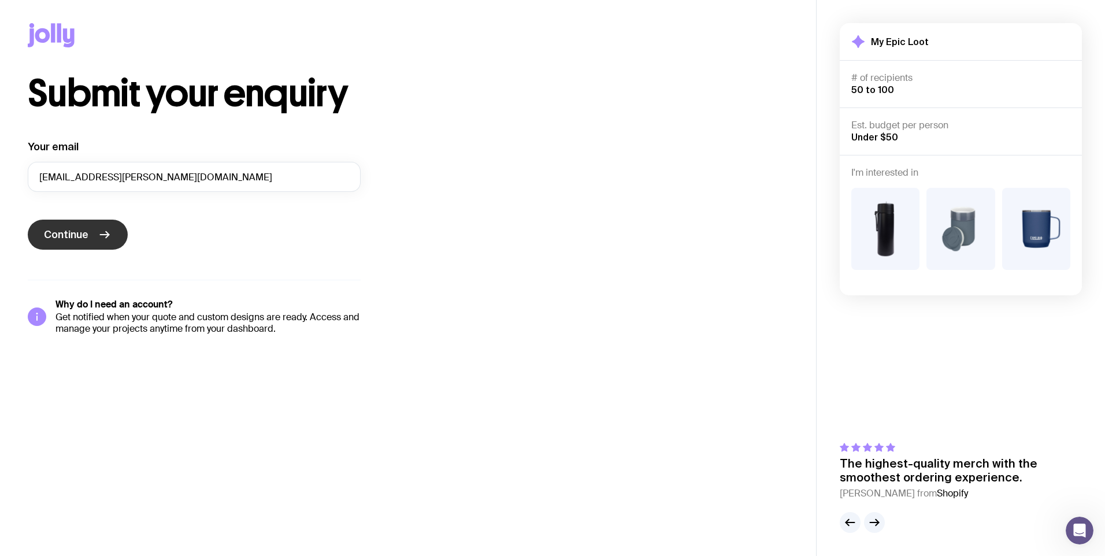
click at [61, 233] on span "Continue" at bounding box center [66, 235] width 45 height 14
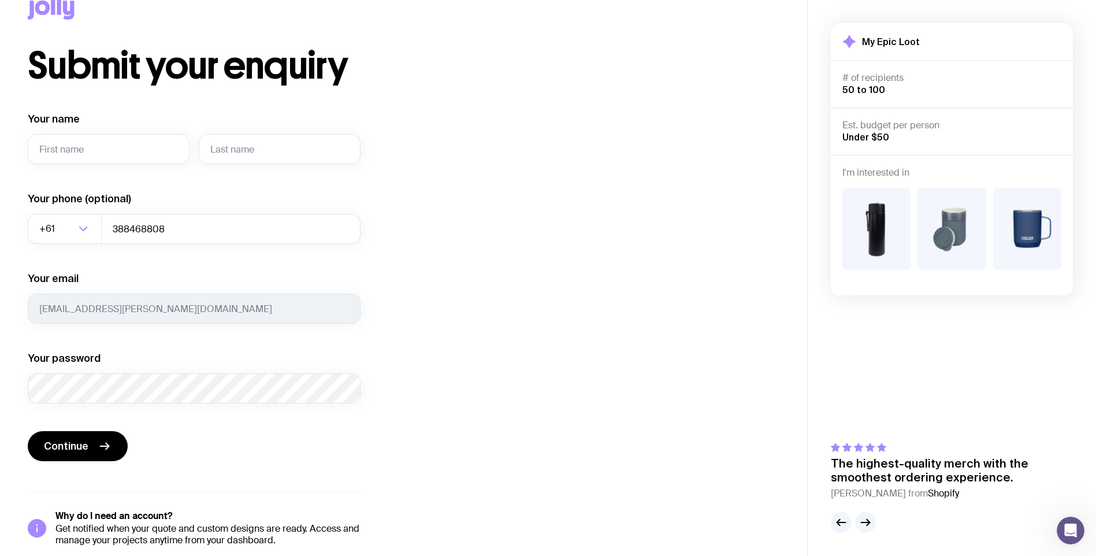
scroll to position [41, 0]
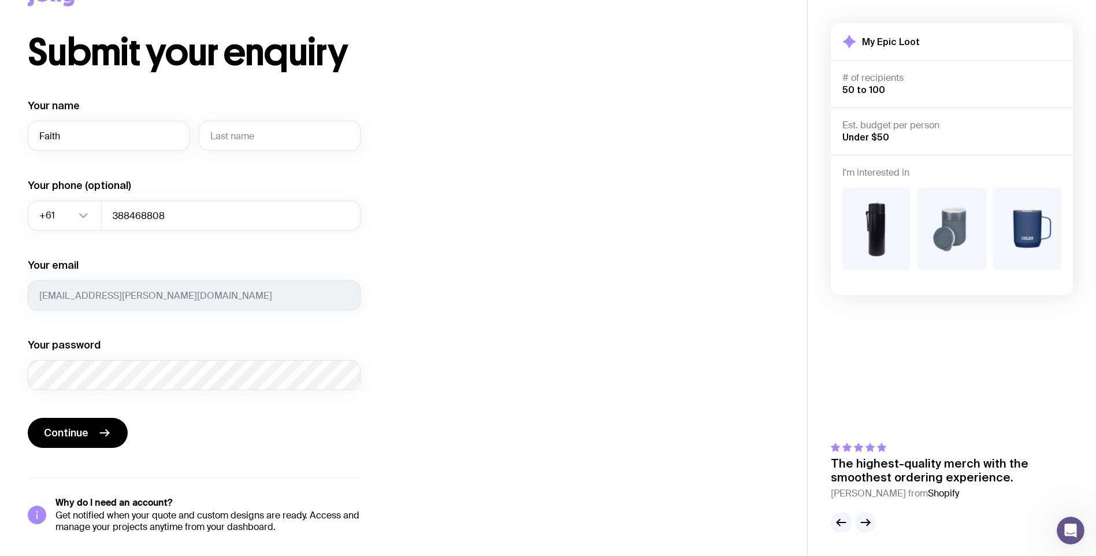
type input "Faith"
type input "[PERSON_NAME]"
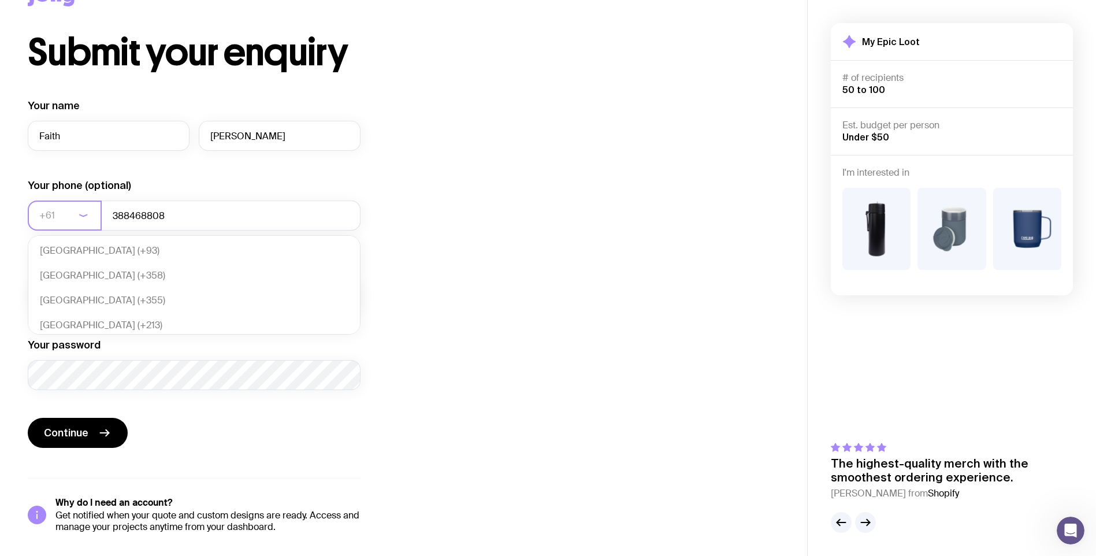
scroll to position [250, 0]
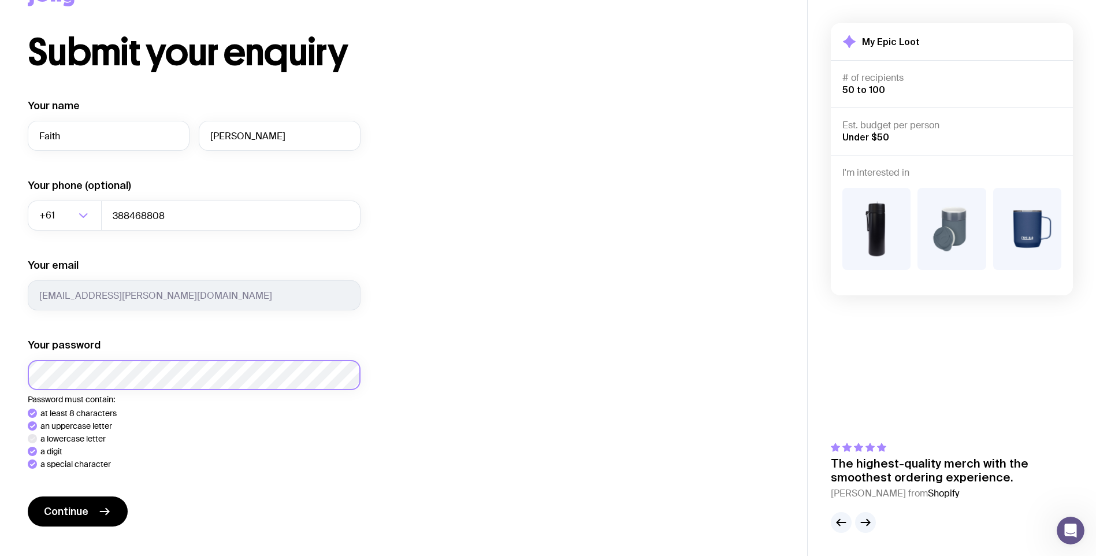
click at [0, 366] on html "Submit your enquiry Your name [PERSON_NAME] Your phone (optional) +61 Loading..…" at bounding box center [548, 237] width 1096 height 556
click at [71, 506] on span "Continue" at bounding box center [66, 512] width 45 height 14
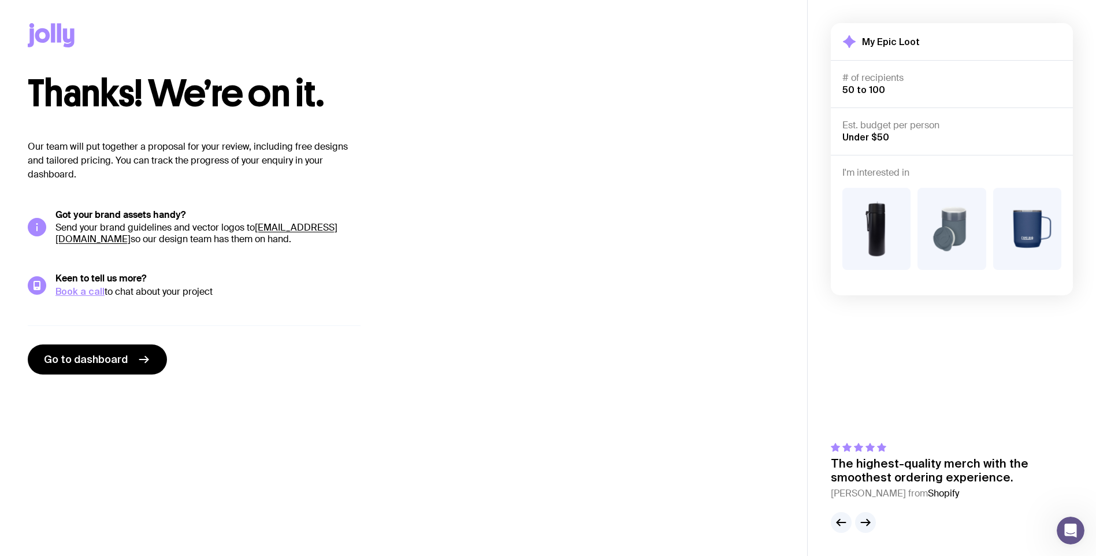
scroll to position [0, 0]
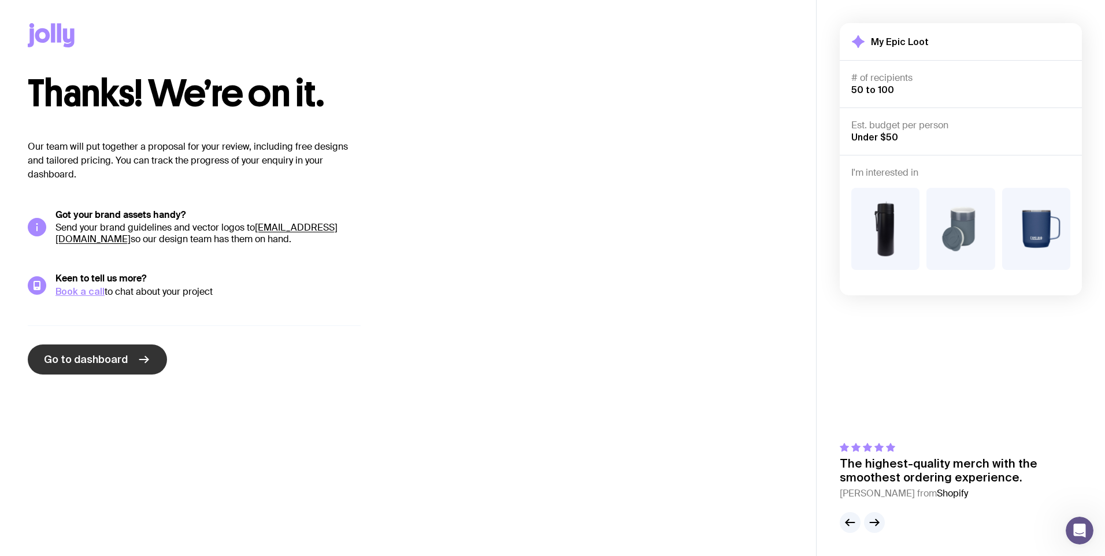
click at [94, 357] on span "Go to dashboard" at bounding box center [86, 360] width 84 height 14
